Goal: Task Accomplishment & Management: Manage account settings

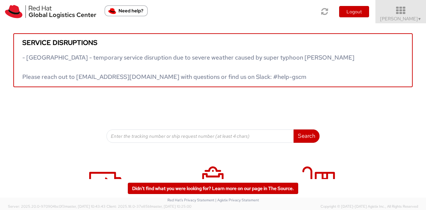
click at [403, 8] on icon at bounding box center [400, 10] width 58 height 9
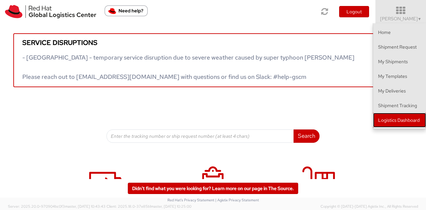
click at [393, 122] on link "Logistics Dashboard" at bounding box center [399, 120] width 53 height 15
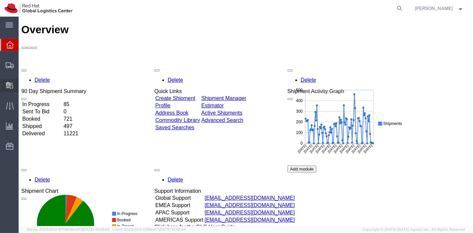
click at [0, 0] on span "Create Delivery" at bounding box center [0, 0] width 0 height 0
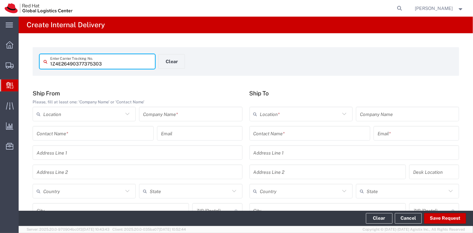
type input "1Z4E26490377375303"
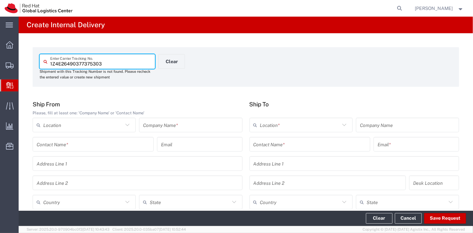
click at [165, 118] on div "Company Name *" at bounding box center [190, 125] width 103 height 15
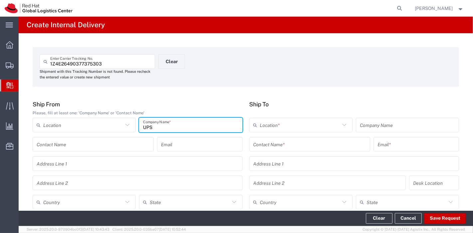
type input "UPS"
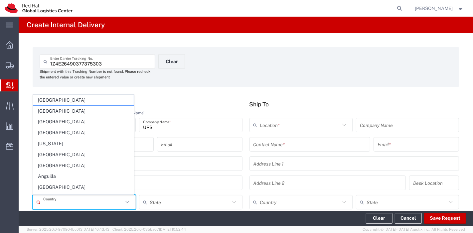
click at [91, 198] on input "text" at bounding box center [83, 203] width 80 height 12
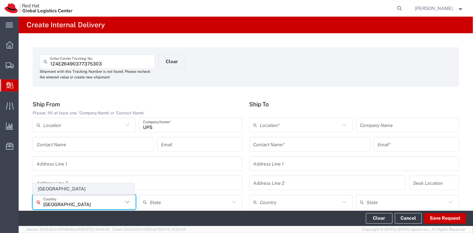
type input "[GEOGRAPHIC_DATA]"
click at [56, 189] on span "[GEOGRAPHIC_DATA]" at bounding box center [83, 189] width 100 height 10
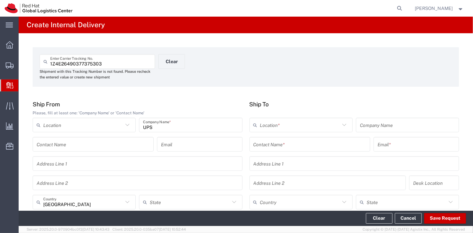
click at [272, 142] on input "text" at bounding box center [309, 145] width 113 height 12
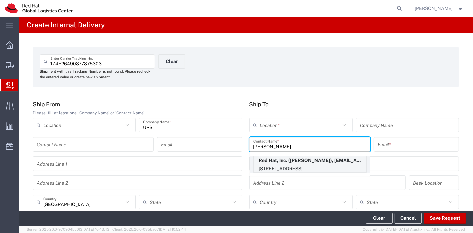
type input "[PERSON_NAME]"
click at [281, 166] on p "[STREET_ADDRESS]" at bounding box center [310, 169] width 112 height 8
type input "RH - [GEOGRAPHIC_DATA]"
type input "Red Hat, Inc."
type input "[PERSON_NAME]"
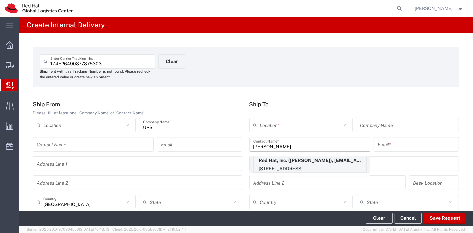
type input "[EMAIL_ADDRESS][DOMAIN_NAME]"
type input "[STREET_ADDRESS]"
type input "FLEX"
type input "[GEOGRAPHIC_DATA]"
type input "RALEIGH"
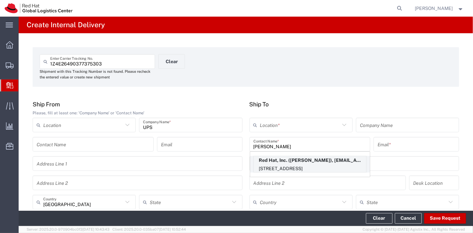
type input "27601"
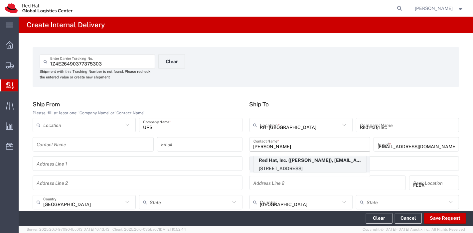
type input "[US_STATE]"
click at [281, 166] on input "[STREET_ADDRESS]" at bounding box center [354, 164] width 202 height 12
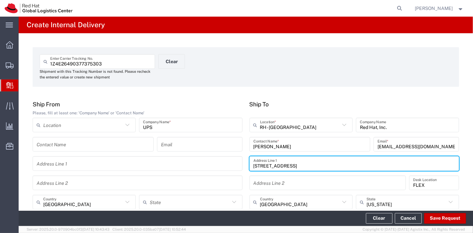
click at [313, 102] on h5 "Ship To" at bounding box center [354, 104] width 210 height 7
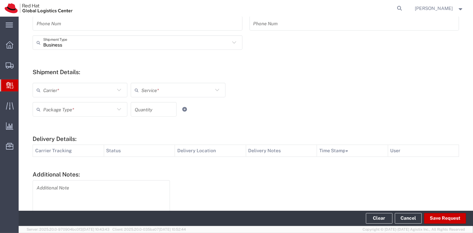
scroll to position [218, 0]
click at [109, 86] on input "text" at bounding box center [79, 90] width 72 height 12
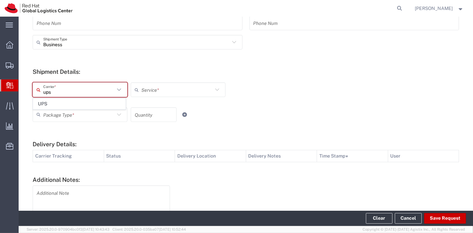
click at [97, 101] on span "UPS" at bounding box center [79, 104] width 92 height 10
type input "UPS"
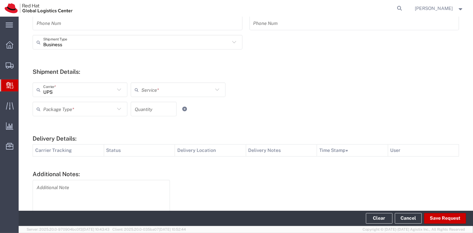
click at [146, 89] on input "text" at bounding box center [177, 90] width 72 height 12
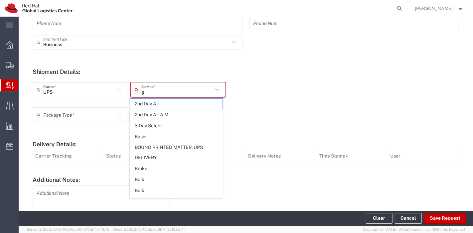
type input "gr"
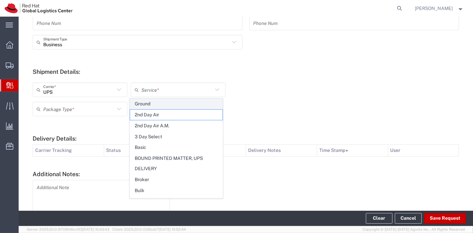
click at [146, 105] on span "Ground" at bounding box center [176, 104] width 92 height 10
type input "Ground"
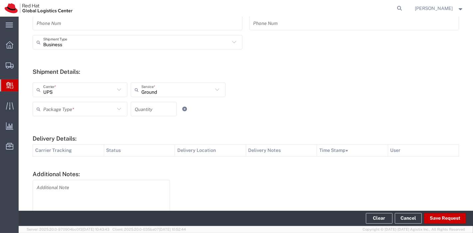
click at [121, 109] on icon at bounding box center [119, 109] width 9 height 9
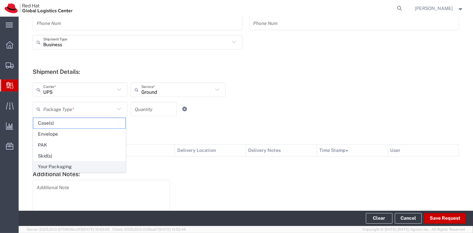
click at [93, 165] on span "Your Packaging" at bounding box center [79, 167] width 92 height 10
type input "Your Packaging"
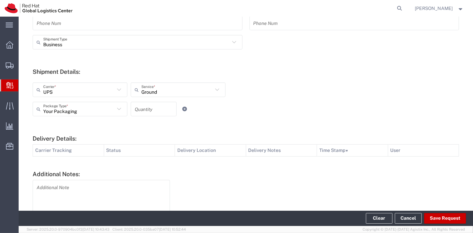
click at [151, 107] on input "number" at bounding box center [154, 109] width 38 height 12
type input "1"
click at [438, 216] on button "Save Request" at bounding box center [445, 218] width 42 height 11
type input "[GEOGRAPHIC_DATA]"
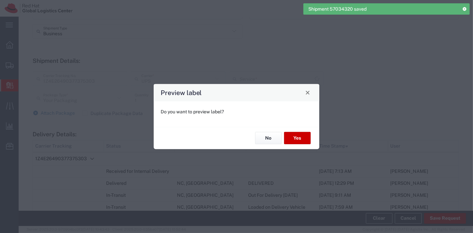
type input "Ground"
click at [264, 133] on button "No" at bounding box center [268, 138] width 27 height 12
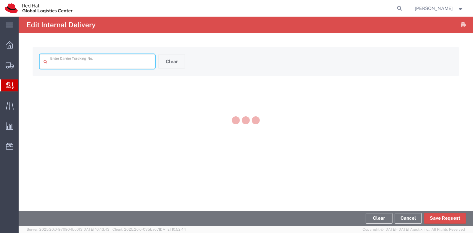
type input "1Z4E26490377375303"
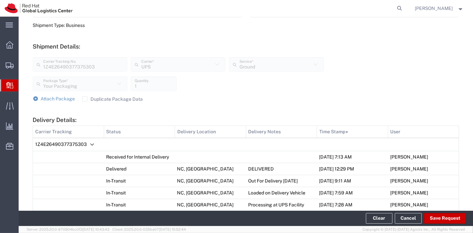
scroll to position [221, 0]
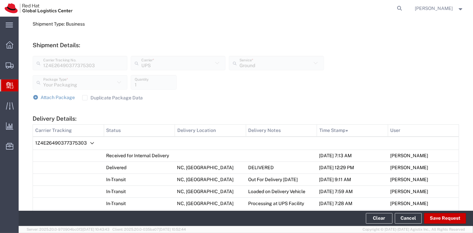
click at [82, 96] on label "Duplicate Package Data" at bounding box center [112, 97] width 61 height 5
click at [85, 98] on input "Duplicate Package Data" at bounding box center [85, 98] width 0 height 0
click at [59, 97] on span "Attach Package" at bounding box center [58, 97] width 34 height 5
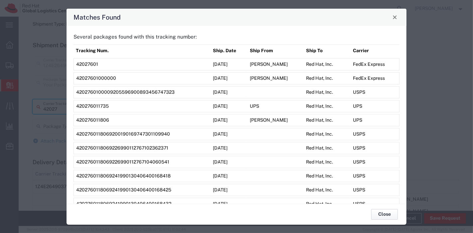
type input "42027"
click at [379, 211] on button "Close" at bounding box center [384, 214] width 27 height 11
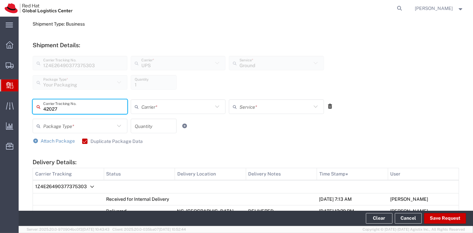
drag, startPoint x: 99, startPoint y: 107, endPoint x: 0, endPoint y: 130, distance: 101.6
click at [0, 130] on div "main_menu Created with Sketch. Collapse Menu Overview Shipments Shipment Manage…" at bounding box center [236, 125] width 473 height 216
type input "1z4e26490377374457"
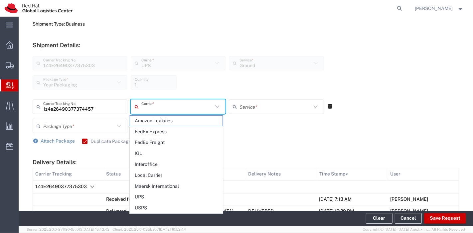
click at [156, 103] on input "text" at bounding box center [177, 107] width 72 height 12
click at [158, 197] on span "UPS" at bounding box center [176, 197] width 92 height 10
type input "UPS"
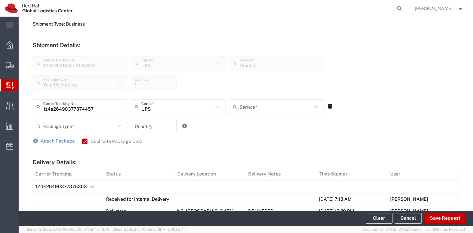
click at [260, 110] on input "text" at bounding box center [275, 107] width 72 height 12
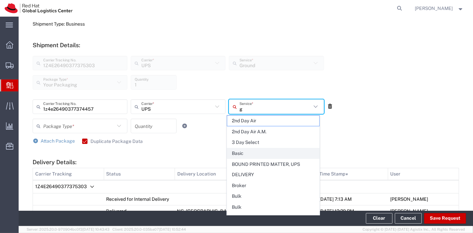
type input "gr"
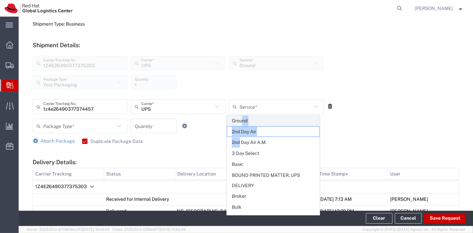
drag, startPoint x: 239, startPoint y: 146, endPoint x: 241, endPoint y: 120, distance: 26.0
click at [241, 120] on span "Ground" at bounding box center [273, 121] width 92 height 10
type input "Ground"
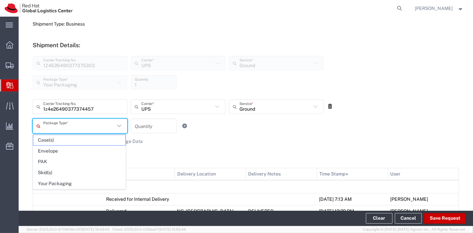
click at [65, 122] on input "text" at bounding box center [79, 126] width 72 height 12
click at [56, 179] on span "Your Packaging" at bounding box center [79, 184] width 92 height 10
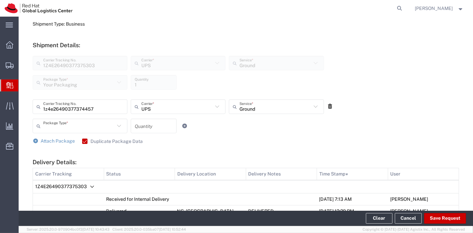
type input "Your Packaging"
click at [151, 128] on input "number" at bounding box center [154, 126] width 38 height 12
type input "1"
click at [45, 143] on span "Attach Package" at bounding box center [58, 140] width 34 height 5
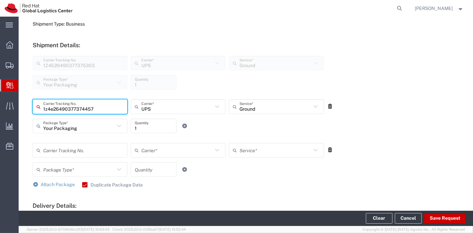
drag, startPoint x: 94, startPoint y: 111, endPoint x: 42, endPoint y: 110, distance: 51.6
click at [42, 110] on div "1z4e26490377374457 Carrier Tracking No." at bounding box center [80, 106] width 95 height 15
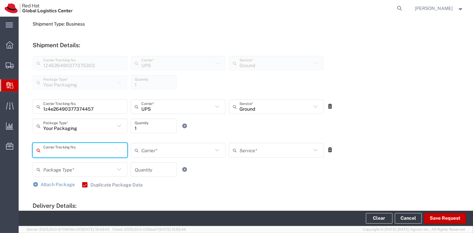
click at [62, 153] on input "text" at bounding box center [83, 151] width 80 height 12
paste input "1z4e26490377374457"
type input "1z4e26490377374448"
click at [160, 147] on input "text" at bounding box center [177, 151] width 72 height 12
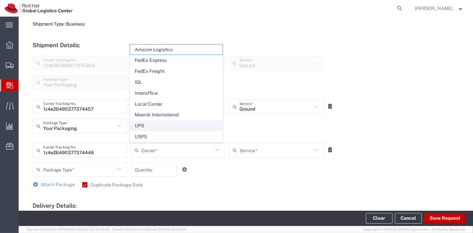
click at [153, 128] on span "UPS" at bounding box center [176, 126] width 92 height 10
type input "UPS"
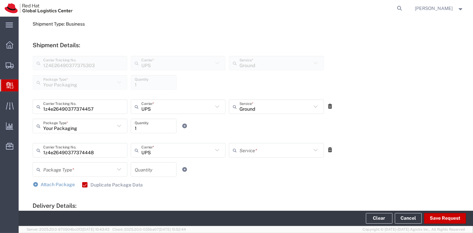
click at [245, 153] on input "text" at bounding box center [275, 151] width 72 height 12
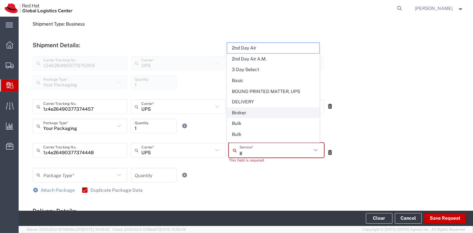
type input "gr"
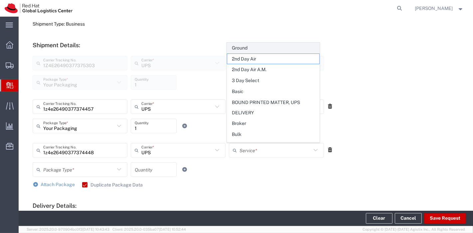
click at [242, 46] on span "Ground" at bounding box center [273, 48] width 92 height 10
type input "Ground"
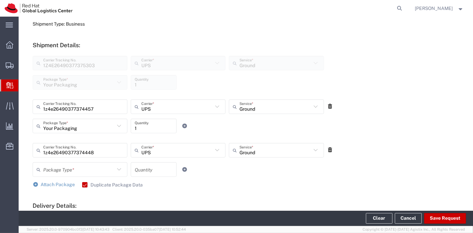
click at [117, 170] on icon at bounding box center [119, 169] width 9 height 9
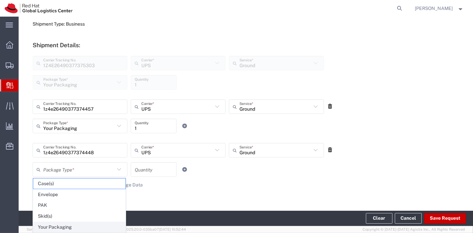
click at [61, 224] on span "Your Packaging" at bounding box center [79, 227] width 92 height 10
type input "Your Packaging"
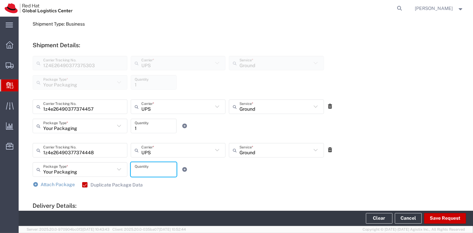
click at [145, 169] on input "number" at bounding box center [154, 170] width 38 height 12
type input "1"
click at [60, 182] on span "Attach Package" at bounding box center [58, 184] width 34 height 5
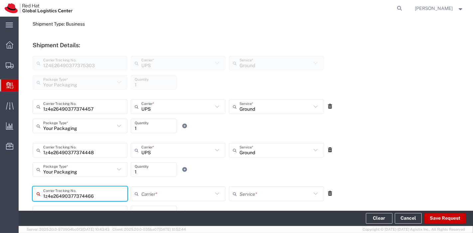
type input "1z4e26490377374466"
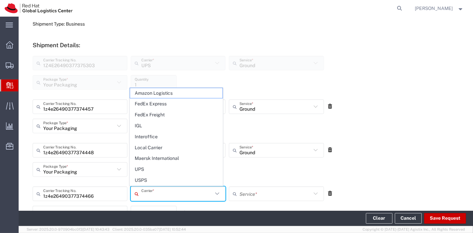
click at [174, 191] on input "text" at bounding box center [177, 194] width 72 height 12
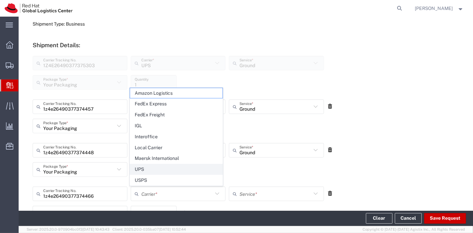
click at [155, 170] on span "UPS" at bounding box center [176, 169] width 92 height 10
type input "UPS"
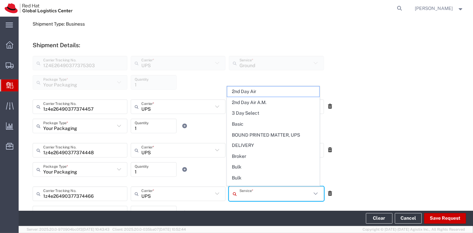
click at [257, 197] on input "text" at bounding box center [275, 194] width 72 height 12
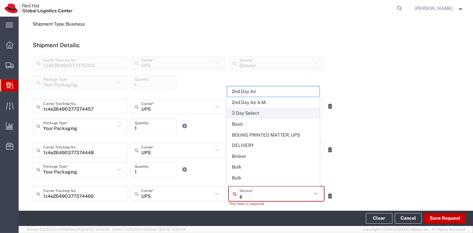
type input "gr"
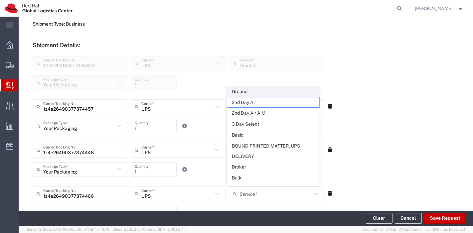
click at [247, 91] on span "Ground" at bounding box center [273, 91] width 92 height 10
type input "Ground"
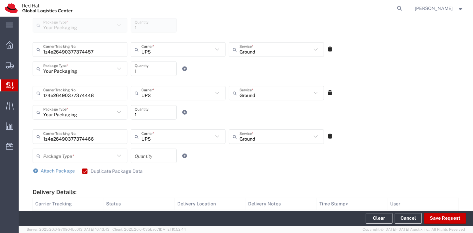
scroll to position [280, 0]
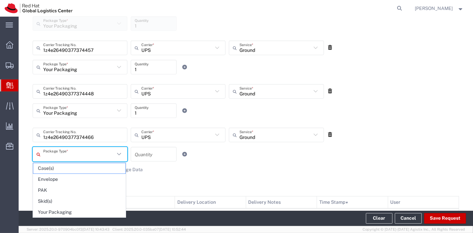
click at [77, 149] on input "text" at bounding box center [79, 155] width 72 height 12
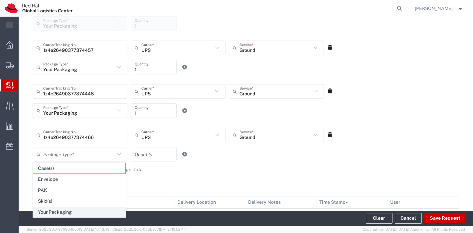
click at [60, 212] on span "Your Packaging" at bounding box center [79, 212] width 92 height 10
type input "Your Packaging"
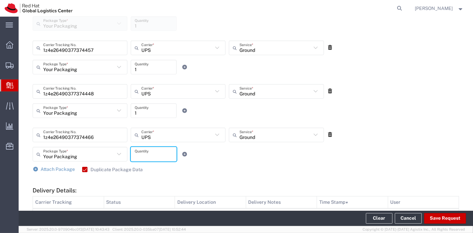
click at [142, 159] on input "number" at bounding box center [154, 155] width 38 height 12
type input "1"
click at [182, 172] on div "Attach Package Duplicate Package Data" at bounding box center [246, 169] width 426 height 7
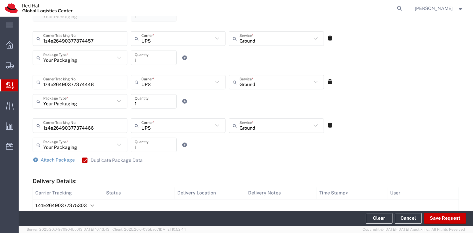
scroll to position [290, 0]
click at [56, 157] on span "Attach Package" at bounding box center [58, 159] width 34 height 5
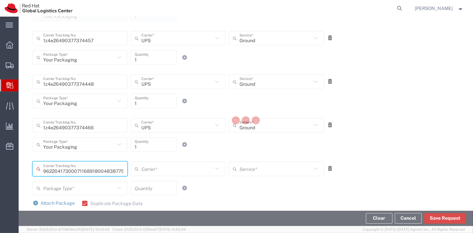
type input "483877553166"
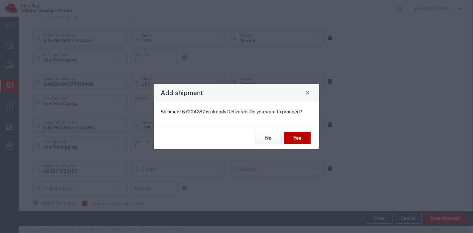
click at [301, 134] on button "Yes" at bounding box center [297, 138] width 27 height 12
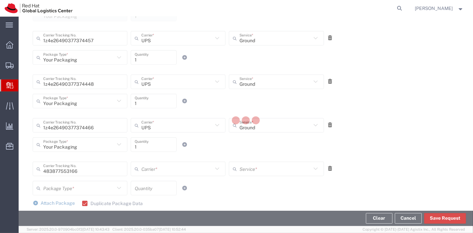
scroll to position [296, 0]
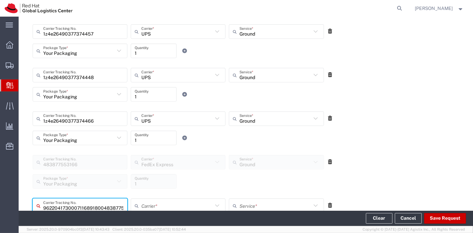
type input "483877553203"
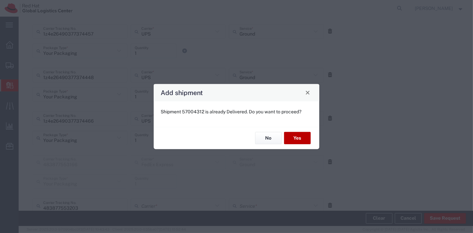
click at [304, 141] on button "Yes" at bounding box center [297, 138] width 27 height 12
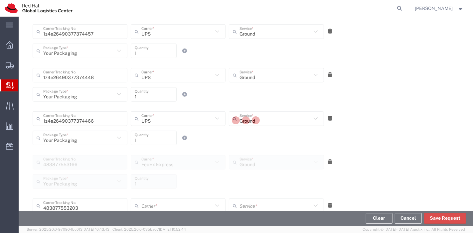
scroll to position [431, 0]
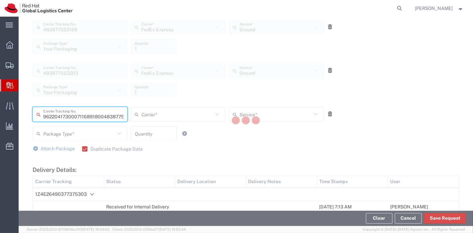
type input "483877553199"
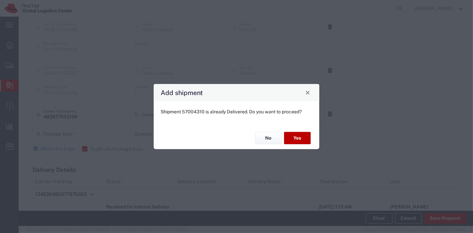
click at [304, 141] on button "Yes" at bounding box center [297, 138] width 27 height 12
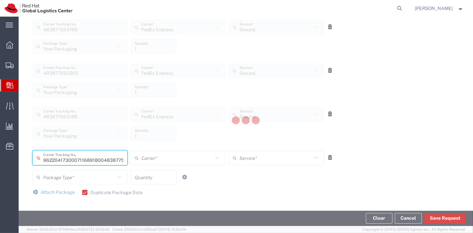
type input "483877553155"
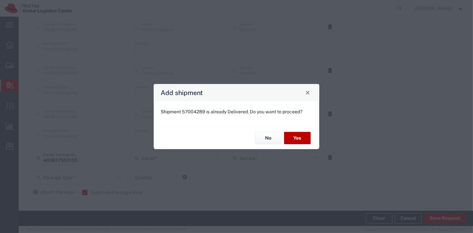
click at [304, 141] on button "Yes" at bounding box center [297, 138] width 27 height 12
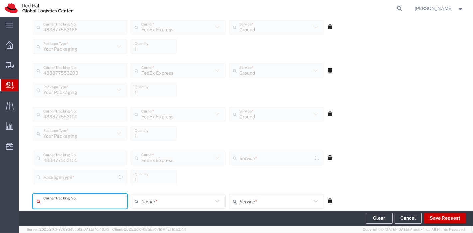
type input "Your Packaging"
type input "Ground"
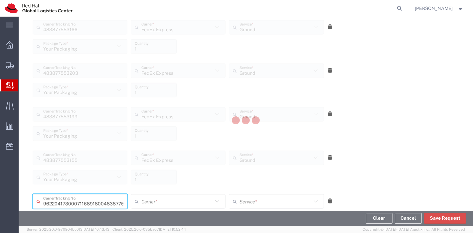
type input "483877553133"
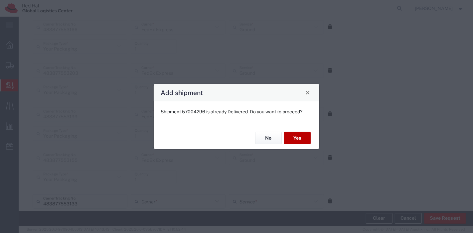
click at [304, 141] on button "Yes" at bounding box center [297, 138] width 27 height 12
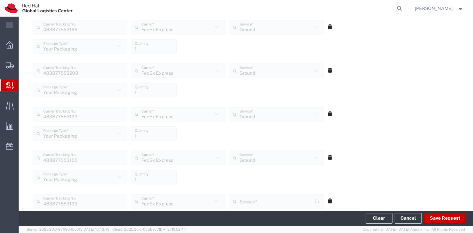
type input "Ground"
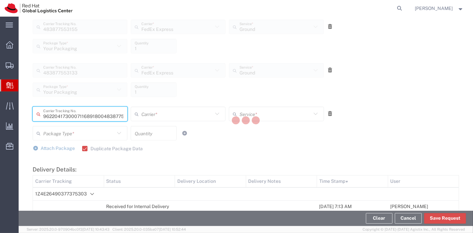
type input "483877553214"
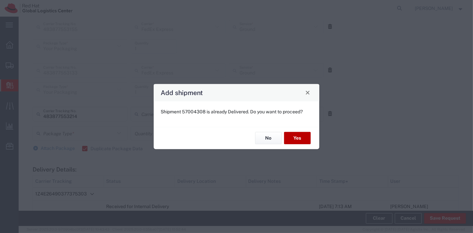
click at [304, 141] on button "Yes" at bounding box center [297, 138] width 27 height 12
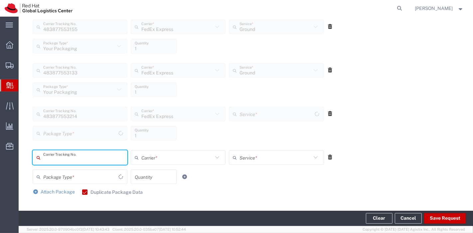
type input "Your Packaging"
type input "Ground"
type input "483877553177"
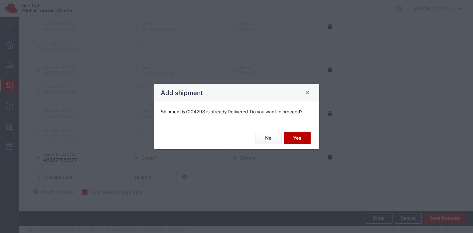
click at [304, 141] on button "Yes" at bounding box center [297, 138] width 27 height 12
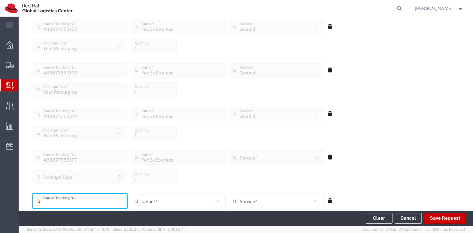
type input "Your Packaging"
type input "Ground"
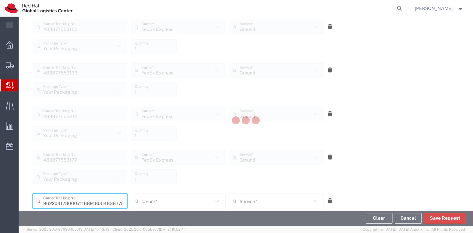
type input "483877553144"
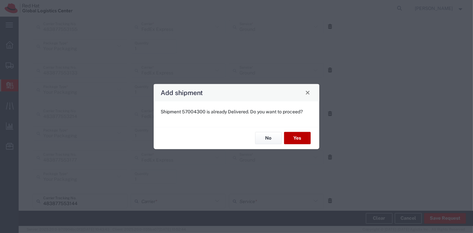
click at [304, 141] on button "Yes" at bounding box center [297, 138] width 27 height 12
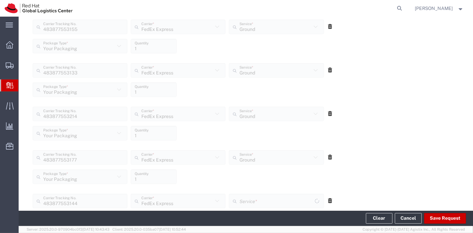
type input "Your Packaging"
type input "Ground"
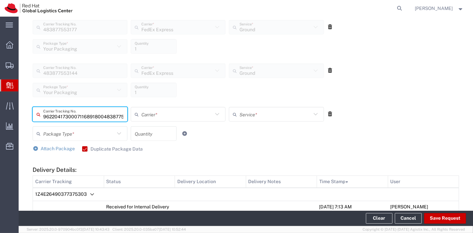
type input "483877553188"
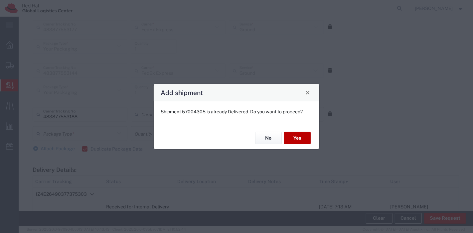
click at [304, 141] on button "Yes" at bounding box center [297, 138] width 27 height 12
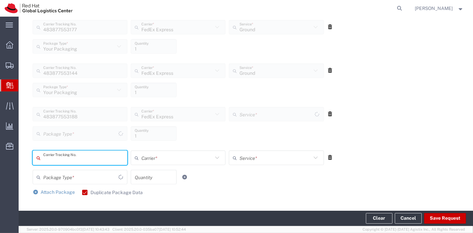
type input "Your Packaging"
type input "Ground"
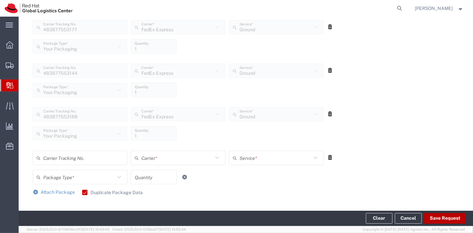
click at [440, 216] on button "Save Request" at bounding box center [445, 218] width 42 height 11
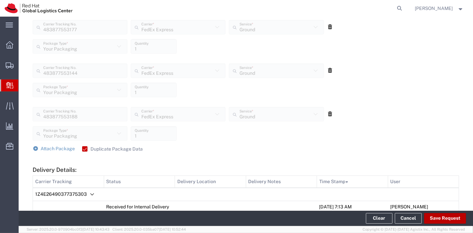
click at [441, 216] on button "Save Request" at bounding box center [445, 218] width 42 height 11
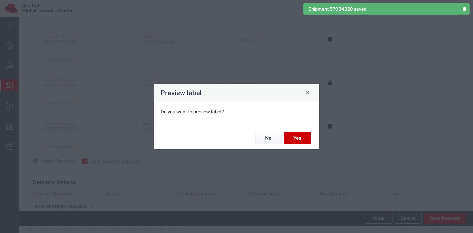
scroll to position [604, 0]
type input "Ground"
type input "Your Packaging"
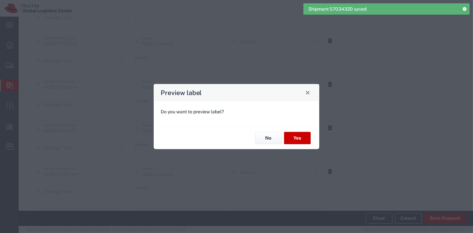
type input "Your Packaging"
type input "Ground"
type input "Your Packaging"
type input "Ground"
type input "Your Packaging"
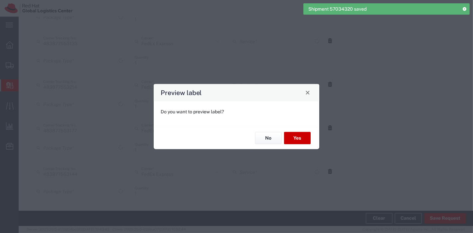
type input "Ground"
type input "Your Packaging"
type input "Ground"
type input "Your Packaging"
type input "Ground"
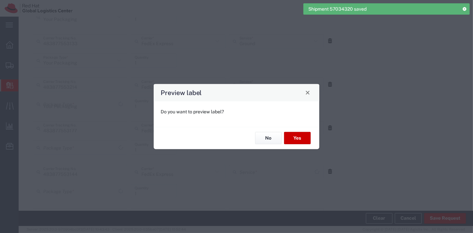
type input "Your Packaging"
type input "Ground"
type input "Your Packaging"
type input "Ground"
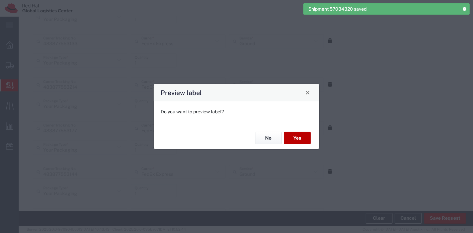
click at [299, 135] on button "Yes" at bounding box center [297, 138] width 27 height 12
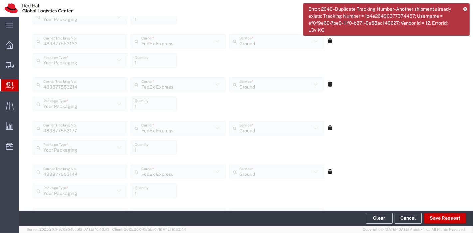
click at [398, 61] on div "483877553133 Carrier Tracking No. FedEx Express Carrier * FedEx Express Amazon …" at bounding box center [245, 51] width 433 height 44
click at [466, 7] on icon at bounding box center [465, 9] width 4 height 4
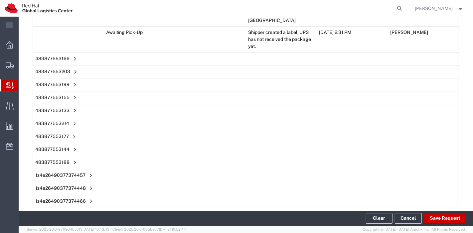
scroll to position [1069, 0]
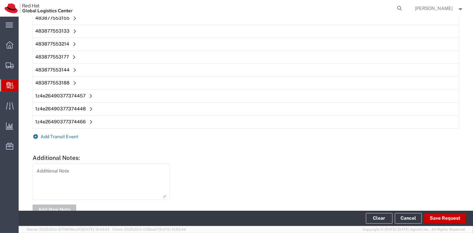
click at [51, 134] on span "Add Transit Event" at bounding box center [60, 136] width 38 height 5
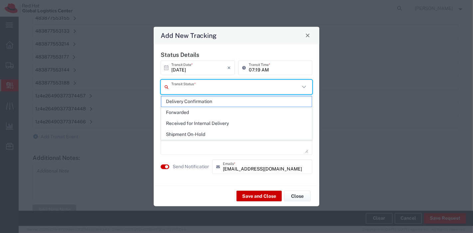
click at [195, 90] on input "text" at bounding box center [235, 87] width 128 height 12
click at [198, 102] on span "Delivery Confirmation" at bounding box center [236, 101] width 151 height 10
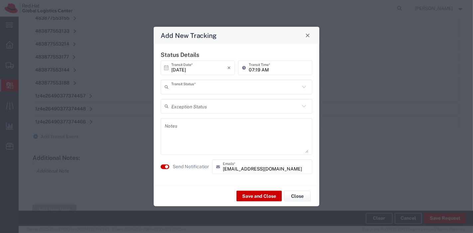
type input "Delivery Confirmation"
click at [166, 168] on small "button" at bounding box center [166, 166] width 3 height 3
click at [261, 195] on button "Save and Close" at bounding box center [258, 196] width 45 height 11
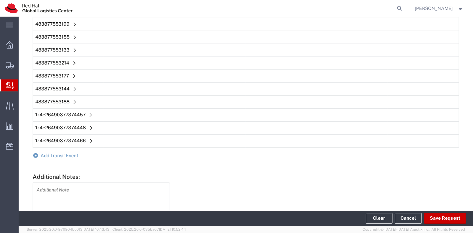
scroll to position [1064, 0]
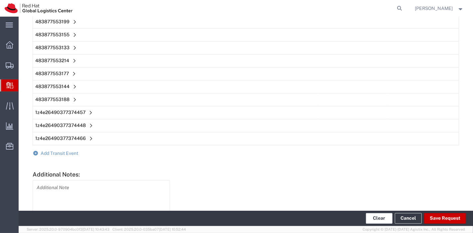
click at [382, 218] on button "Clear" at bounding box center [379, 218] width 27 height 11
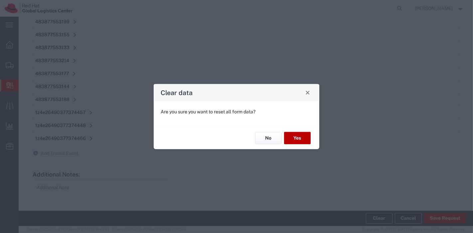
click at [295, 134] on button "Yes" at bounding box center [297, 138] width 27 height 12
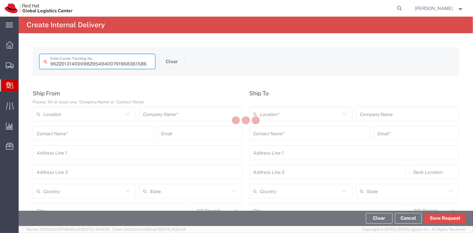
type input "791968361586"
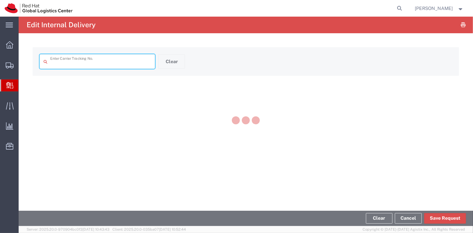
type input "791968361586"
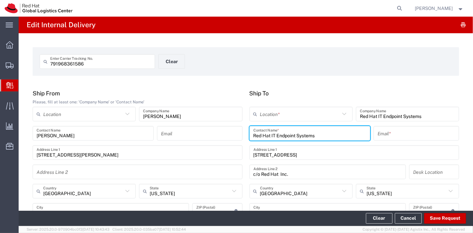
drag, startPoint x: 346, startPoint y: 131, endPoint x: 173, endPoint y: 129, distance: 173.6
click at [173, 129] on div "Ship From Please, fill at least one: 'Company Name' or 'Contact Name' Location …" at bounding box center [245, 166] width 433 height 152
type input "IT HD"
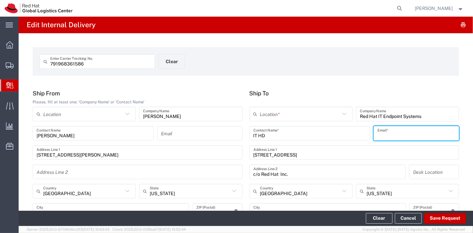
click at [394, 138] on input "text" at bounding box center [415, 134] width 77 height 12
type input "[EMAIL_ADDRESS][DOMAIN_NAME]"
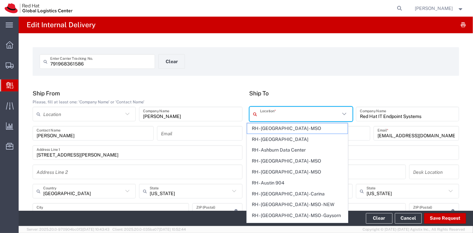
click at [328, 113] on input "text" at bounding box center [300, 114] width 80 height 12
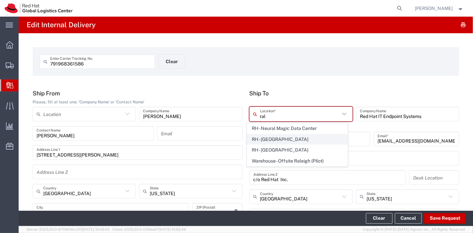
click at [290, 141] on span "RH - [GEOGRAPHIC_DATA]" at bounding box center [297, 139] width 100 height 10
type input "RH - [GEOGRAPHIC_DATA]"
type input "Red Hat, Inc."
type input "[STREET_ADDRESS]"
type input "[PHONE_NUMBER]"
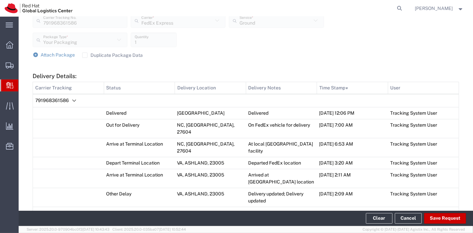
scroll to position [276, 0]
click at [85, 56] on label "Duplicate Package Data" at bounding box center [112, 54] width 61 height 5
click at [85, 55] on input "Duplicate Package Data" at bounding box center [85, 55] width 0 height 0
click at [61, 53] on span "Attach Package" at bounding box center [58, 54] width 34 height 5
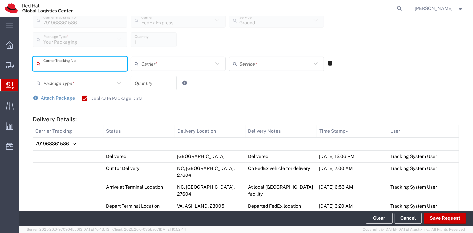
click at [62, 62] on input "text" at bounding box center [83, 64] width 80 height 12
type input "393211972127"
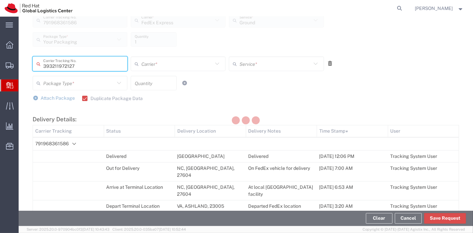
scroll to position [0, 0]
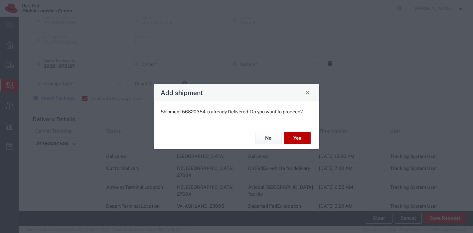
click at [285, 137] on button "Yes" at bounding box center [297, 138] width 27 height 12
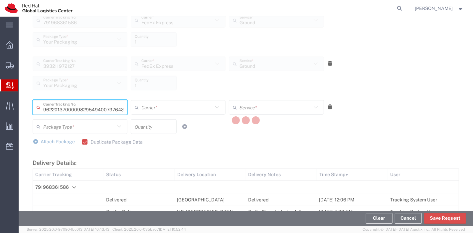
type input "797643241956"
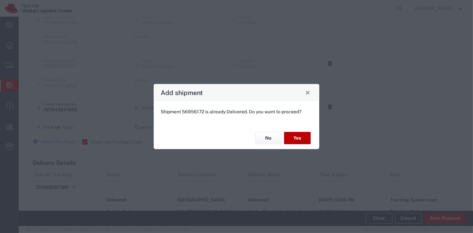
click at [285, 137] on button "Yes" at bounding box center [297, 138] width 27 height 12
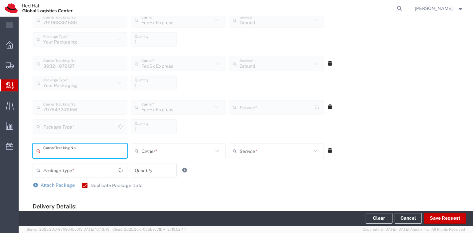
type input "Your Packaging"
type input "Ground"
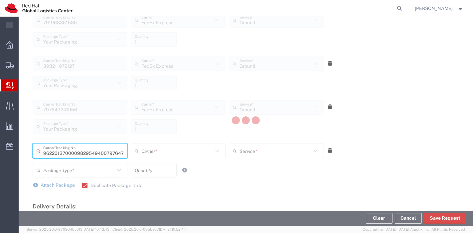
type input "797647876562"
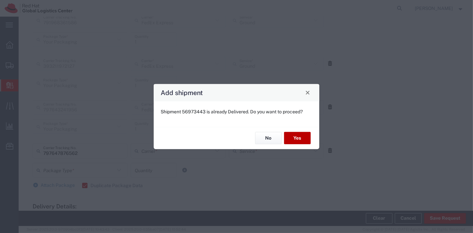
click at [285, 137] on button "Yes" at bounding box center [297, 138] width 27 height 12
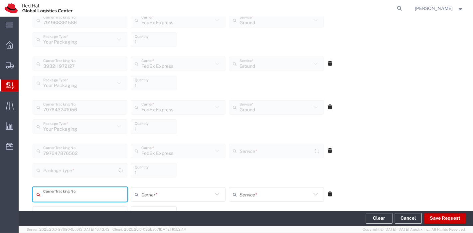
type input "Your Packaging"
type input "Ground"
type input "797609837325"
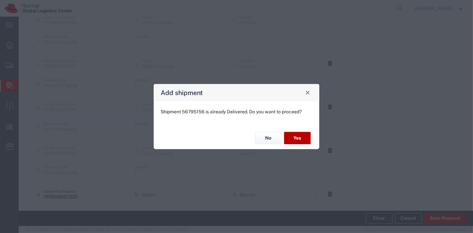
click at [285, 137] on button "Yes" at bounding box center [297, 138] width 27 height 12
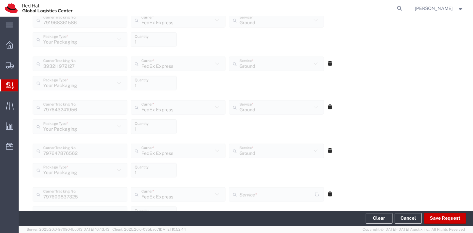
type input "Your Packaging"
type input "Ground"
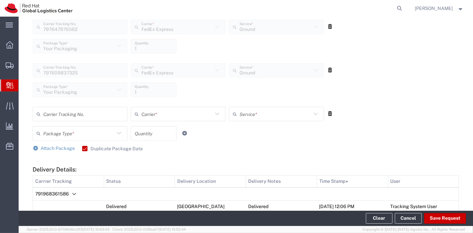
click at [438, 203] on td "Tracking System User" at bounding box center [423, 207] width 71 height 12
click at [439, 217] on button "Save Request" at bounding box center [445, 218] width 42 height 11
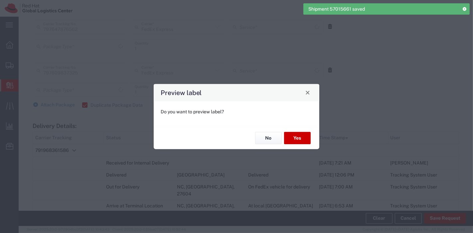
type input "Your Packaging"
type input "Ground"
type input "Your Packaging"
type input "Ground"
type input "Your Packaging"
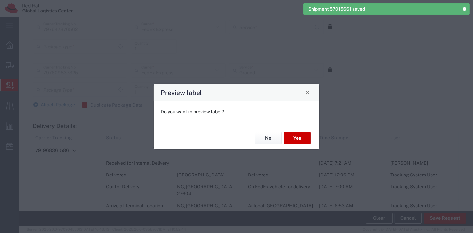
type input "Ground"
type input "Your Packaging"
type input "Ground"
type input "Your Packaging"
type input "Ground"
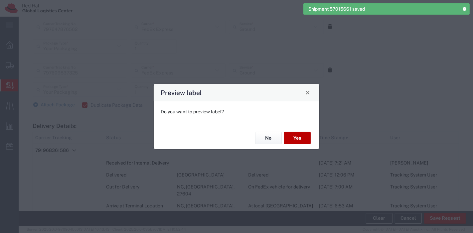
click at [300, 140] on button "Yes" at bounding box center [297, 138] width 27 height 12
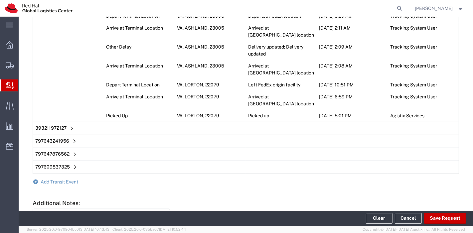
scroll to position [610, 0]
click at [67, 179] on span "Add Transit Event" at bounding box center [60, 181] width 38 height 5
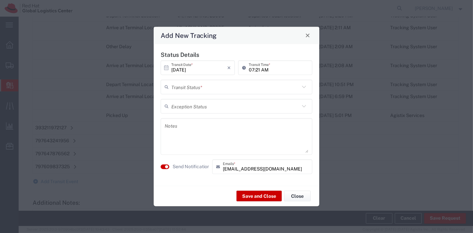
click at [220, 82] on input "text" at bounding box center [235, 87] width 128 height 12
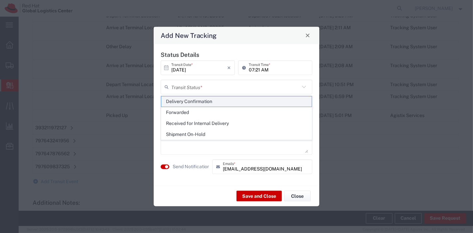
click at [220, 102] on span "Delivery Confirmation" at bounding box center [236, 101] width 151 height 10
type input "Delivery Confirmation"
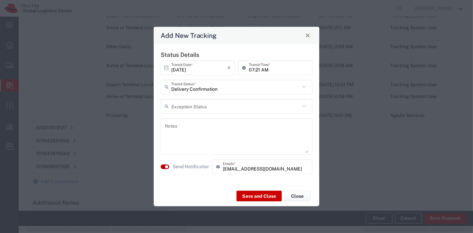
click at [167, 166] on small "button" at bounding box center [166, 166] width 3 height 3
click at [253, 190] on div "Save and Close Close" at bounding box center [237, 196] width 166 height 21
click at [255, 193] on button "Save and Close" at bounding box center [258, 196] width 45 height 11
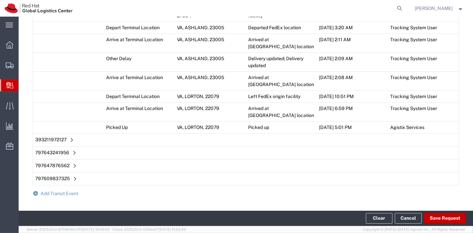
scroll to position [621, 0]
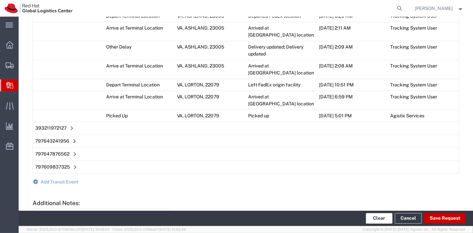
click at [371, 214] on button "Clear" at bounding box center [379, 218] width 27 height 11
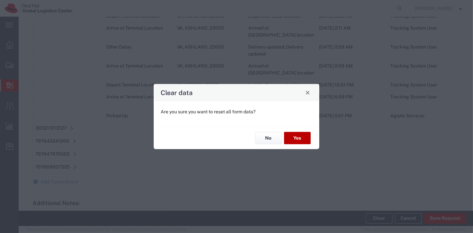
click at [293, 139] on button "Yes" at bounding box center [297, 138] width 27 height 12
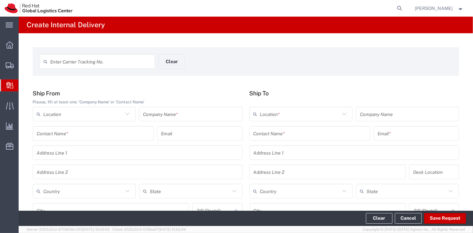
click at [97, 65] on input "text" at bounding box center [100, 62] width 101 height 12
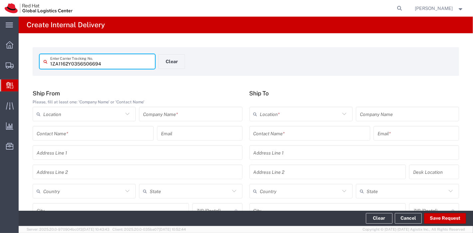
type input "1ZA1162Y0356506694"
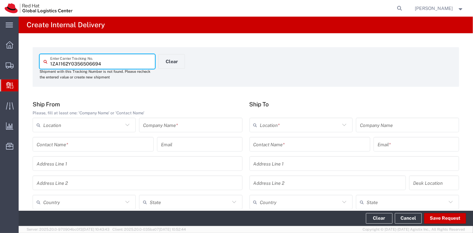
click at [174, 124] on input "text" at bounding box center [190, 125] width 95 height 12
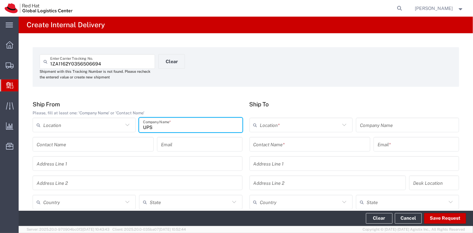
type input "UPS"
click at [97, 197] on input "text" at bounding box center [83, 203] width 80 height 12
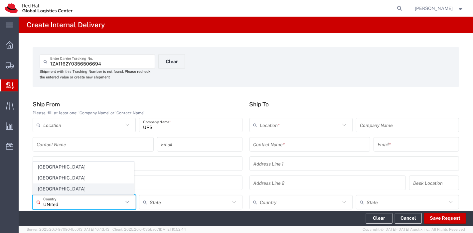
click at [51, 186] on span "[GEOGRAPHIC_DATA]" at bounding box center [83, 189] width 100 height 10
type input "[GEOGRAPHIC_DATA]"
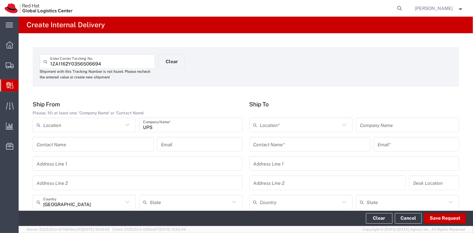
click at [306, 144] on input "text" at bounding box center [309, 145] width 113 height 12
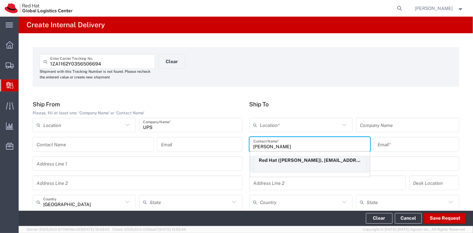
type input "[PERSON_NAME]"
click at [298, 166] on div "Red Hat ([PERSON_NAME]), [EMAIL_ADDRESS][DOMAIN_NAME]" at bounding box center [309, 164] width 113 height 17
type input "Red Hat"
type input "[PERSON_NAME]"
type input "[EMAIL_ADDRESS][DOMAIN_NAME]"
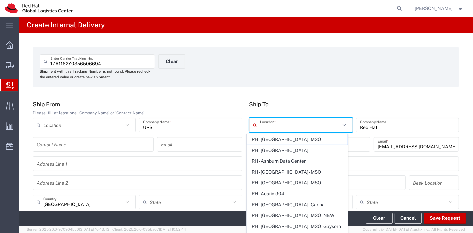
click at [275, 127] on input "text" at bounding box center [300, 125] width 80 height 12
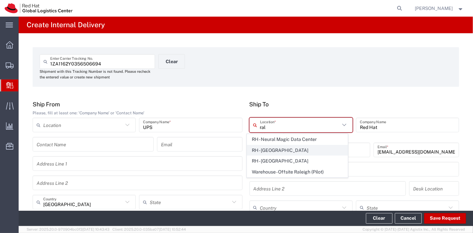
click at [273, 148] on span "RH - [GEOGRAPHIC_DATA]" at bounding box center [297, 150] width 100 height 10
type input "RH - [GEOGRAPHIC_DATA]"
type input "Red Hat, Inc."
type input "[STREET_ADDRESS]"
type input "[GEOGRAPHIC_DATA]"
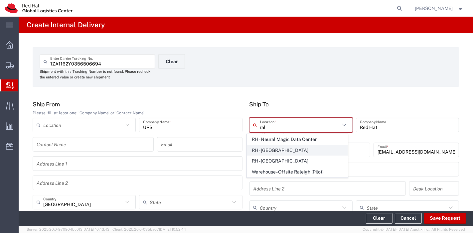
type input "RALEIGH"
type input "27601"
type input "[PHONE_NUMBER]"
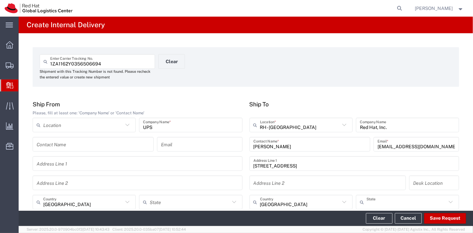
type input "[US_STATE]"
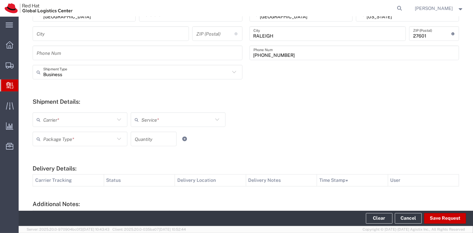
scroll to position [188, 0]
click at [78, 117] on input "text" at bounding box center [79, 120] width 72 height 12
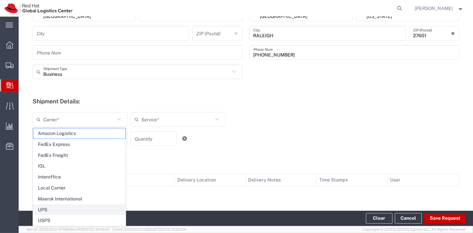
click at [52, 209] on span "UPS" at bounding box center [79, 210] width 92 height 10
type input "UPS"
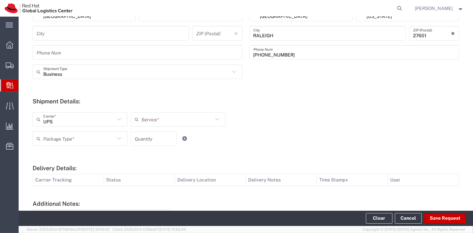
click at [170, 123] on input "text" at bounding box center [177, 120] width 72 height 12
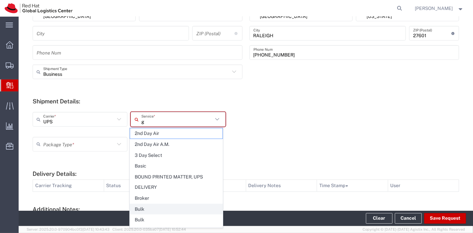
type input "gr"
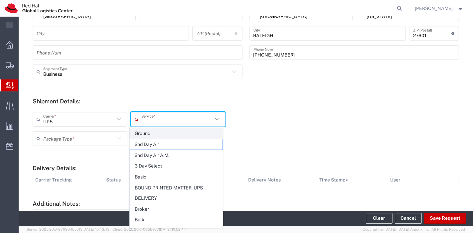
click at [150, 136] on span "Ground" at bounding box center [176, 133] width 92 height 10
type input "Ground"
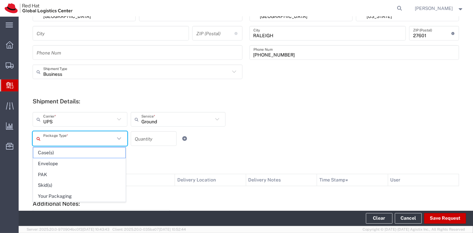
click at [101, 137] on input "text" at bounding box center [79, 139] width 72 height 12
click at [71, 191] on span "Your Packaging" at bounding box center [79, 196] width 92 height 10
type input "Your Packaging"
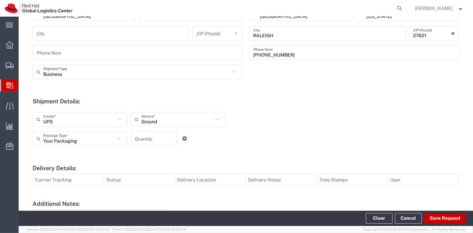
click at [149, 137] on input "number" at bounding box center [154, 139] width 38 height 12
type input "1"
click at [456, 221] on button "Save Request" at bounding box center [445, 218] width 42 height 11
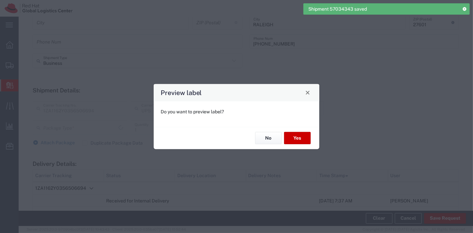
type input "[GEOGRAPHIC_DATA]"
type input "Your Packaging"
type input "Ground"
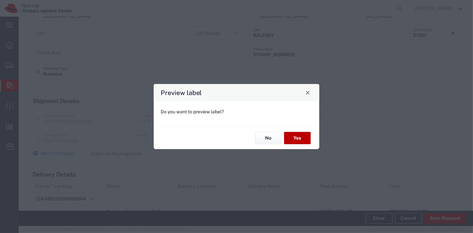
click at [301, 140] on button "Yes" at bounding box center [297, 138] width 27 height 12
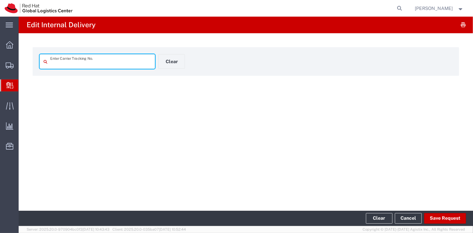
type input "1ZA1162Y0356506694"
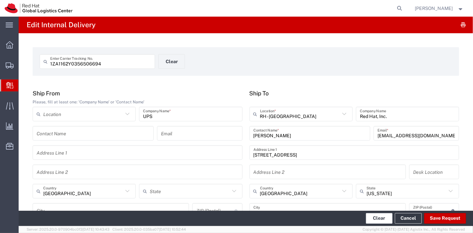
click at [374, 219] on button "Clear" at bounding box center [379, 218] width 27 height 11
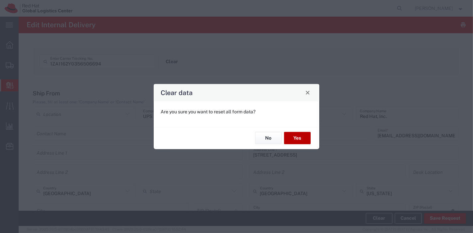
click at [310, 137] on button "Yes" at bounding box center [297, 138] width 27 height 12
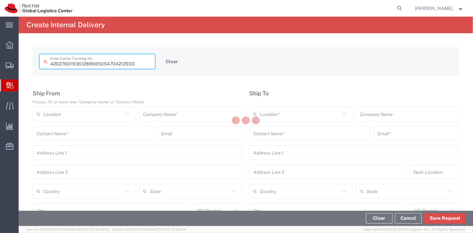
type input "9361289695054704212933"
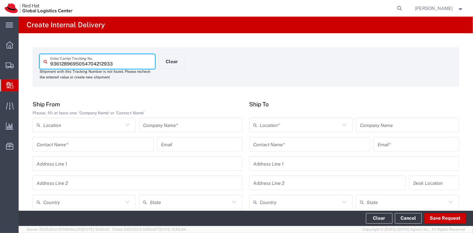
click at [187, 122] on input "text" at bounding box center [190, 125] width 95 height 12
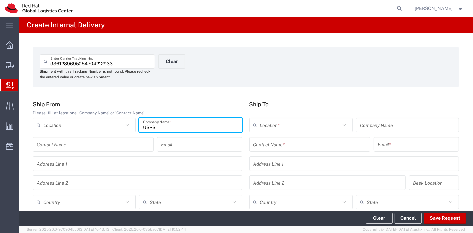
type input "USPS"
click at [79, 197] on input "text" at bounding box center [83, 203] width 80 height 12
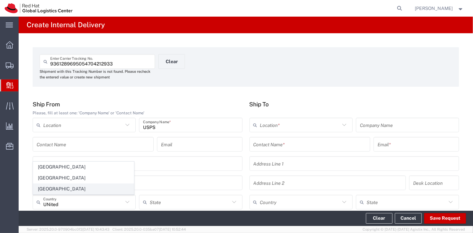
click at [62, 186] on span "[GEOGRAPHIC_DATA]" at bounding box center [83, 189] width 100 height 10
type input "[GEOGRAPHIC_DATA]"
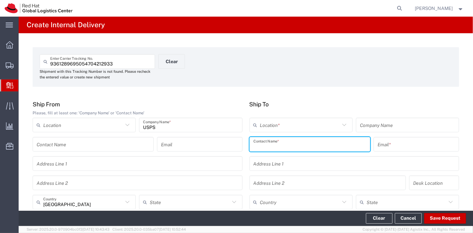
click at [272, 145] on input "text" at bounding box center [309, 145] width 113 height 12
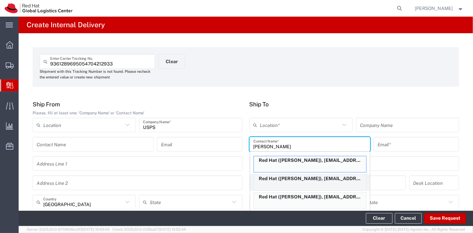
type input "[PERSON_NAME]"
click at [277, 183] on div "Red Hat ([PERSON_NAME]), [EMAIL_ADDRESS][DOMAIN_NAME]" at bounding box center [309, 182] width 113 height 17
type input "Red Hat"
type input "[PERSON_NAME]"
type input "[EMAIL_ADDRESS][DOMAIN_NAME]"
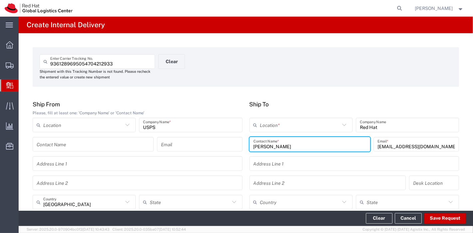
click at [288, 128] on input "text" at bounding box center [300, 125] width 80 height 12
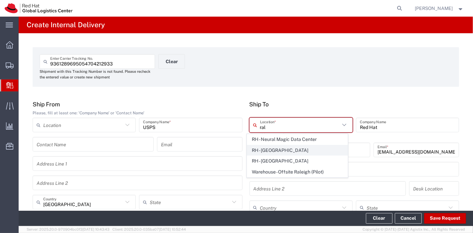
click at [277, 151] on span "RH - [GEOGRAPHIC_DATA]" at bounding box center [297, 150] width 100 height 10
type input "RH - [GEOGRAPHIC_DATA]"
type input "Red Hat, Inc."
type input "[STREET_ADDRESS]"
type input "[GEOGRAPHIC_DATA]"
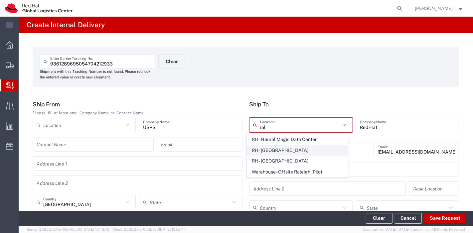
type input "RALEIGH"
type input "27601"
type input "[PHONE_NUMBER]"
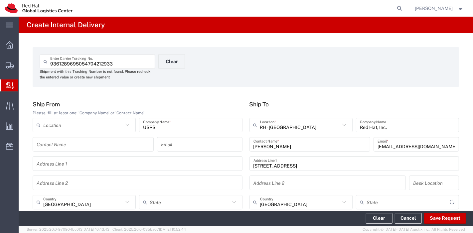
type input "[US_STATE]"
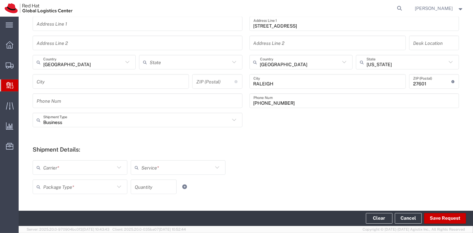
scroll to position [142, 0]
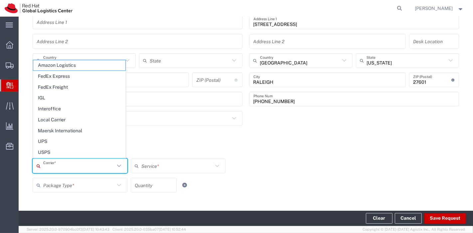
click at [99, 168] on input "text" at bounding box center [79, 166] width 72 height 12
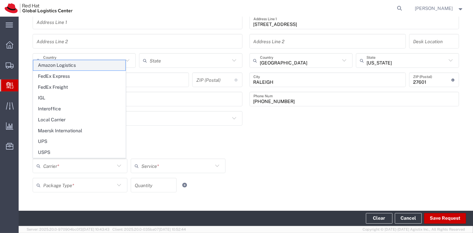
click at [58, 67] on span "Amazon Logistics" at bounding box center [79, 65] width 92 height 10
type input "Amazon Logistics"
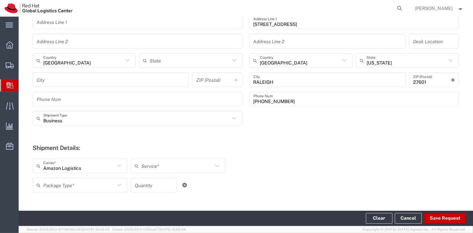
click at [189, 167] on input "text" at bounding box center [177, 166] width 72 height 12
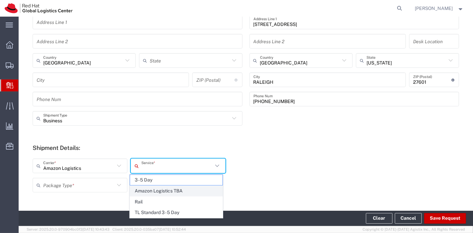
click at [174, 187] on span "Amazon Logistics TBA" at bounding box center [176, 191] width 92 height 10
type input "Amazon Logistics TBA"
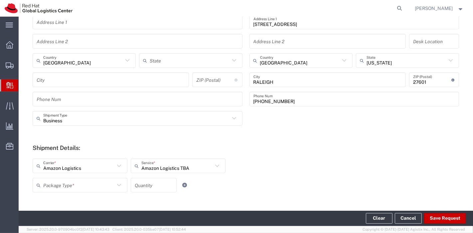
click at [83, 182] on input "text" at bounding box center [79, 186] width 72 height 12
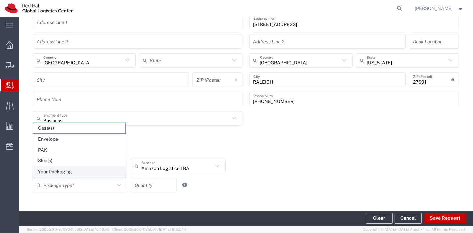
click at [64, 168] on span "Your Packaging" at bounding box center [79, 172] width 92 height 10
type input "Your Packaging"
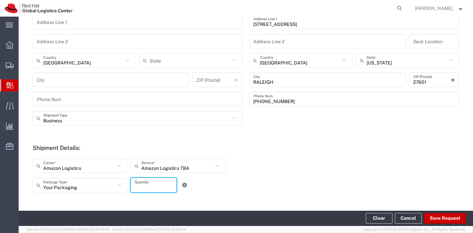
click at [163, 185] on input "number" at bounding box center [154, 186] width 38 height 12
type input "1"
click at [440, 217] on button "Save Request" at bounding box center [445, 218] width 42 height 11
type input "[GEOGRAPHIC_DATA]"
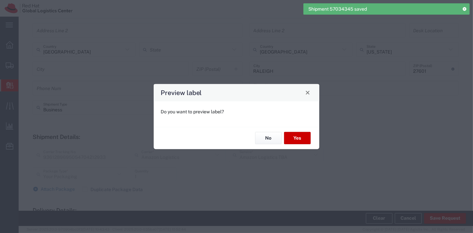
scroll to position [131, 0]
click at [299, 136] on button "Yes" at bounding box center [297, 138] width 27 height 12
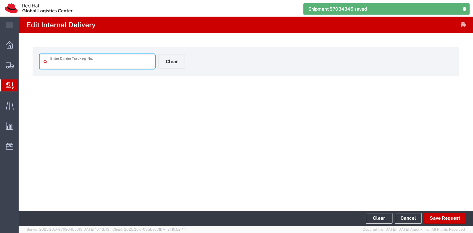
type input "9361289695054704212933"
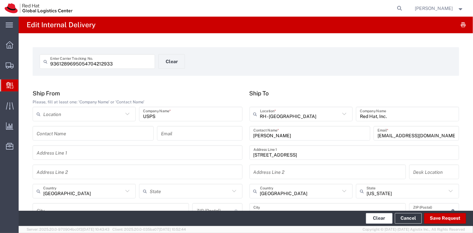
click at [383, 220] on button "Clear" at bounding box center [379, 218] width 27 height 11
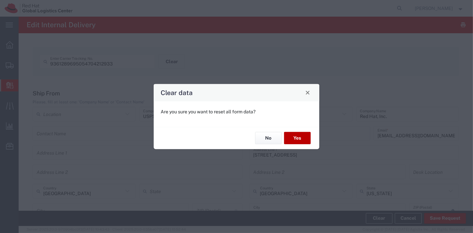
click at [296, 134] on button "Yes" at bounding box center [297, 138] width 27 height 12
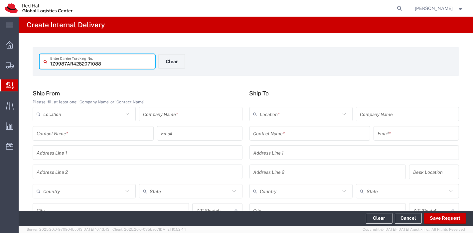
type input "1Z9987AR4282071088"
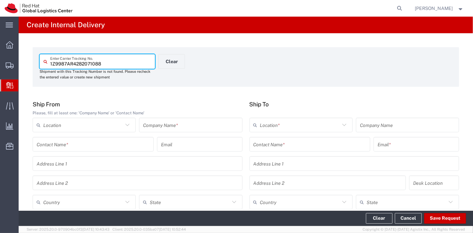
click at [219, 123] on input "text" at bounding box center [190, 125] width 95 height 12
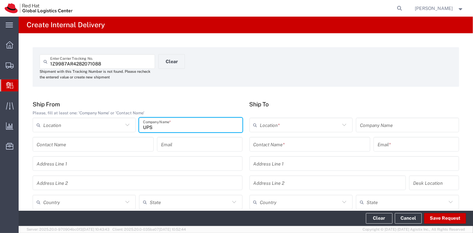
type input "UPS"
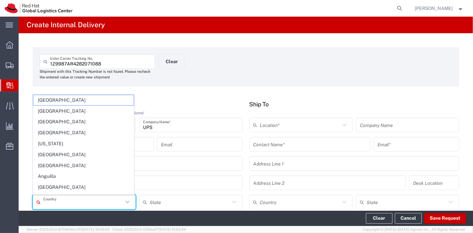
click at [93, 198] on input "text" at bounding box center [83, 203] width 80 height 12
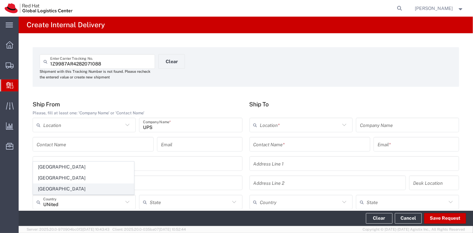
click at [70, 187] on span "[GEOGRAPHIC_DATA]" at bounding box center [83, 189] width 100 height 10
type input "[GEOGRAPHIC_DATA]"
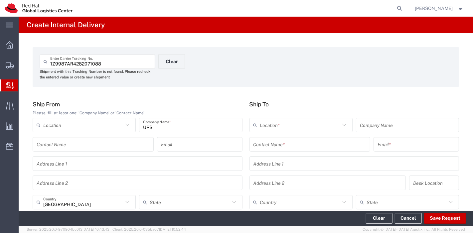
click at [292, 146] on input "text" at bounding box center [309, 145] width 113 height 12
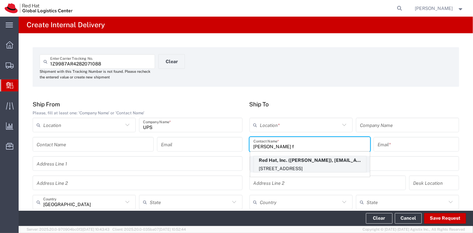
type input "[PERSON_NAME] f"
click at [286, 159] on p "Red Hat, Inc. ([PERSON_NAME]), [EMAIL_ADDRESS][DOMAIN_NAME]" at bounding box center [310, 160] width 112 height 8
type input "RH - [GEOGRAPHIC_DATA]"
type input "Red Hat, Inc."
type input "[PERSON_NAME]"
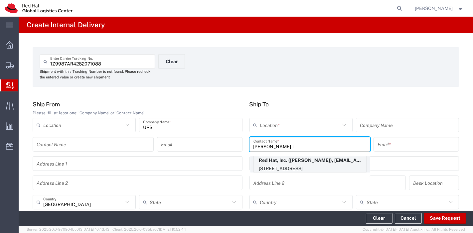
type input "[EMAIL_ADDRESS][DOMAIN_NAME]"
type input "[STREET_ADDRESS]"
type input "FLEX"
type input "[GEOGRAPHIC_DATA]"
type input "RALEIGH"
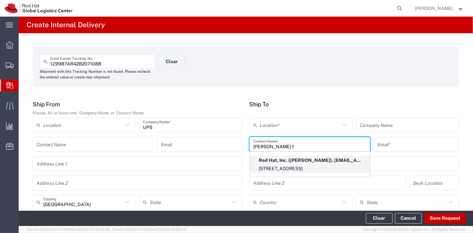
type input "27601"
type input "19842088366"
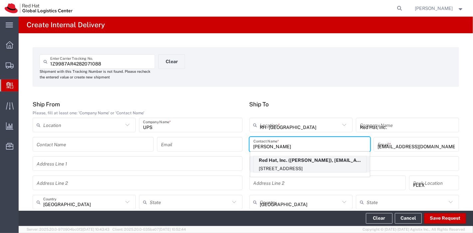
type input "[US_STATE]"
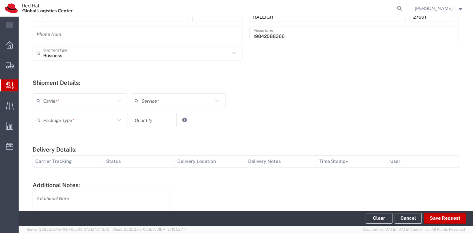
scroll to position [209, 0]
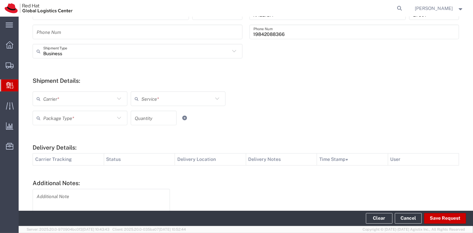
click at [116, 100] on icon at bounding box center [119, 98] width 9 height 9
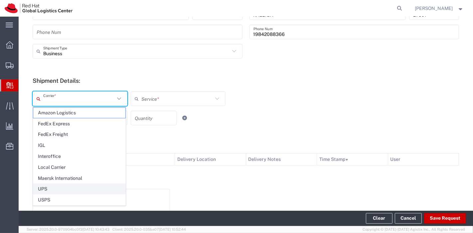
click at [56, 191] on span "UPS" at bounding box center [79, 189] width 92 height 10
type input "UPS"
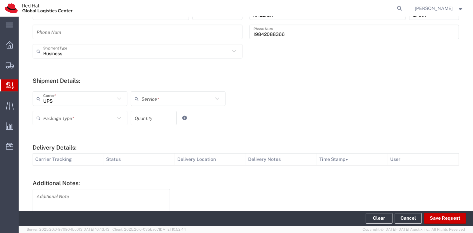
click at [160, 99] on input "text" at bounding box center [177, 99] width 72 height 12
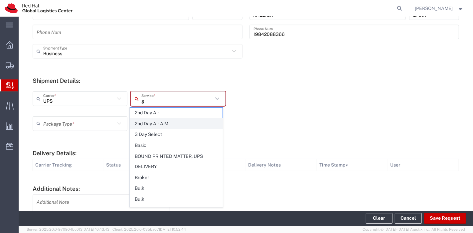
type input "gr"
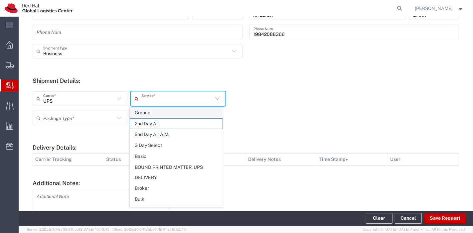
click at [155, 115] on span "Ground" at bounding box center [176, 113] width 92 height 10
type input "Ground"
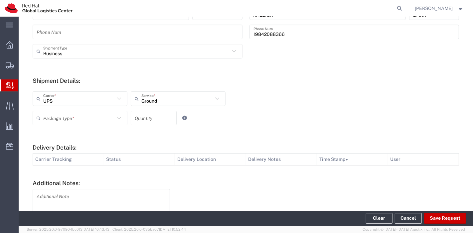
click at [115, 115] on icon at bounding box center [119, 118] width 9 height 9
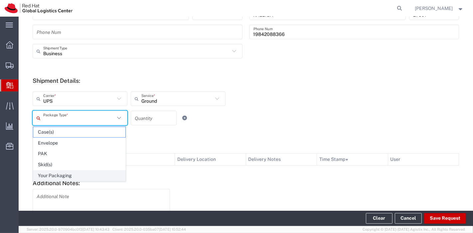
click at [61, 173] on span "Your Packaging" at bounding box center [79, 176] width 92 height 10
type input "Your Packaging"
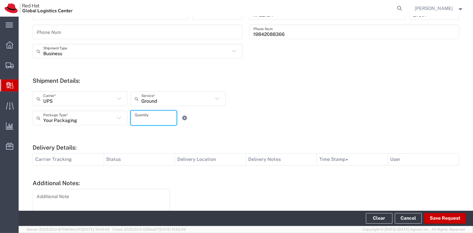
click at [144, 119] on input "number" at bounding box center [154, 118] width 38 height 12
type input "1"
click at [239, 124] on div "Your Packaging Package Type * Case(s) Envelope PAK Skid(s) Your Packaging 1 Qua…" at bounding box center [178, 120] width 295 height 19
click at [436, 219] on button "Save Request" at bounding box center [445, 218] width 42 height 11
type input "[GEOGRAPHIC_DATA]"
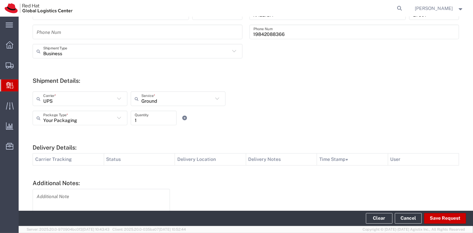
scroll to position [198, 0]
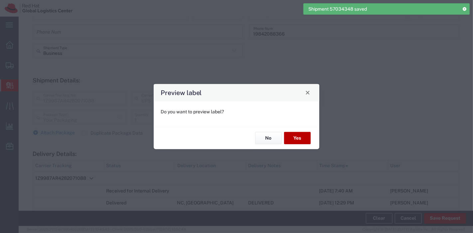
click at [296, 137] on button "Yes" at bounding box center [297, 138] width 27 height 12
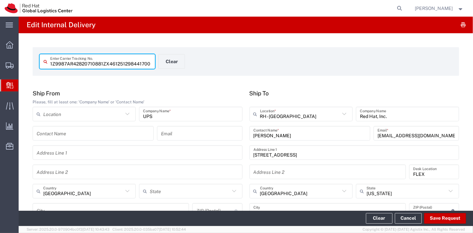
type input "1Z9987AR42820710881ZX461251298441700"
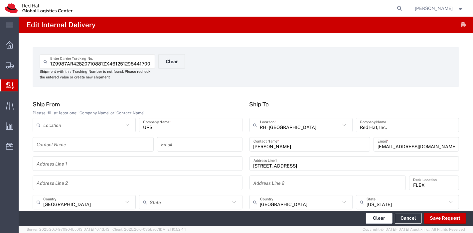
click at [380, 218] on button "Clear" at bounding box center [379, 218] width 27 height 11
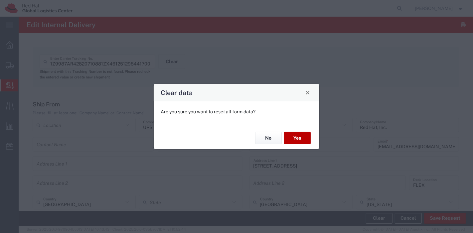
click at [305, 141] on button "Yes" at bounding box center [297, 138] width 27 height 12
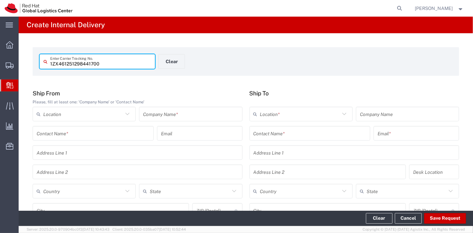
type input "1ZX461251298441700"
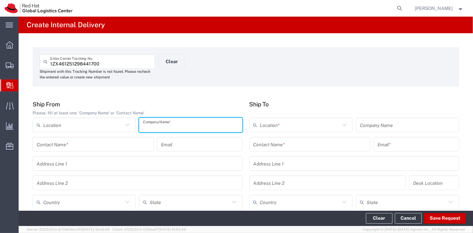
click at [166, 126] on input "text" at bounding box center [190, 125] width 95 height 12
type input "UPS"
click at [97, 200] on input "text" at bounding box center [83, 203] width 80 height 12
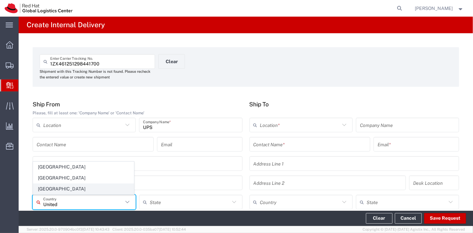
click at [62, 192] on span "[GEOGRAPHIC_DATA]" at bounding box center [83, 189] width 100 height 10
type input "[GEOGRAPHIC_DATA]"
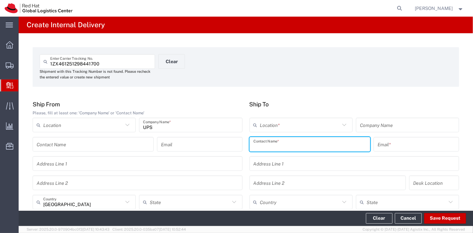
click at [288, 144] on input "text" at bounding box center [309, 145] width 113 height 12
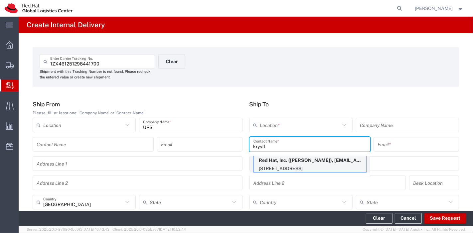
type input "krystl"
click at [270, 165] on p "[STREET_ADDRESS]" at bounding box center [310, 169] width 112 height 8
type input "RH - [GEOGRAPHIC_DATA]"
type input "Red Hat, Inc."
type input "[PERSON_NAME]"
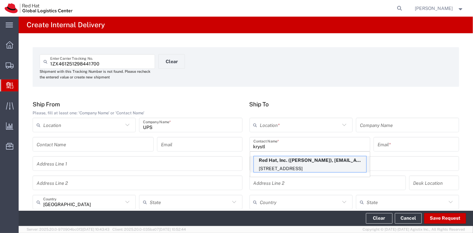
type input "[EMAIL_ADDRESS][DOMAIN_NAME]"
type input "[STREET_ADDRESS]"
type input "FLEX"
type input "[GEOGRAPHIC_DATA]"
type input "RALEIGH"
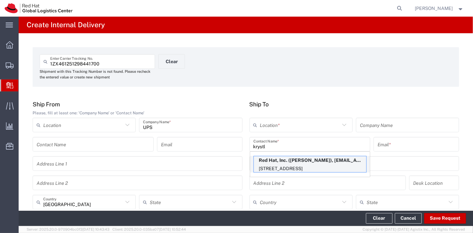
type input "27601"
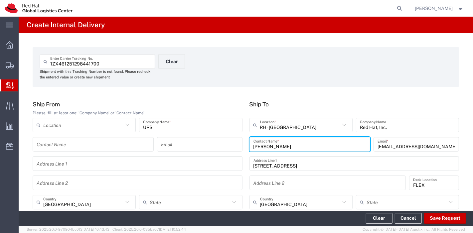
type input "[US_STATE]"
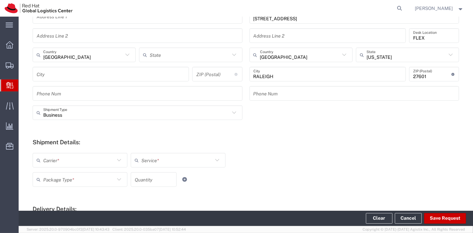
scroll to position [148, 0]
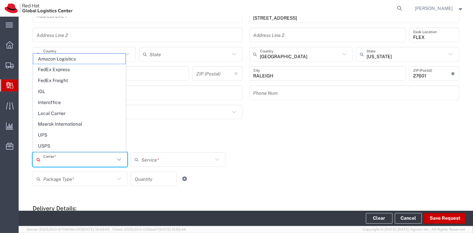
click at [107, 160] on input "text" at bounding box center [79, 160] width 72 height 12
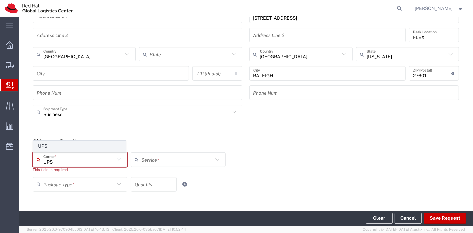
type input "UPS"
click at [61, 148] on span "UPS" at bounding box center [79, 146] width 92 height 10
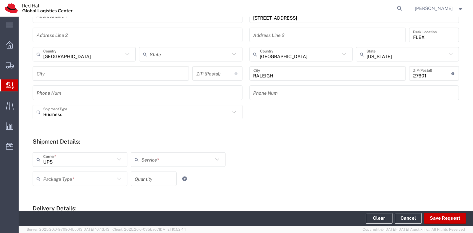
click at [172, 155] on input "text" at bounding box center [177, 160] width 72 height 12
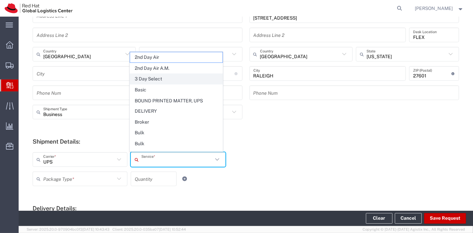
click at [160, 74] on span "3 Day Select" at bounding box center [176, 79] width 92 height 10
type input "3 Day Select"
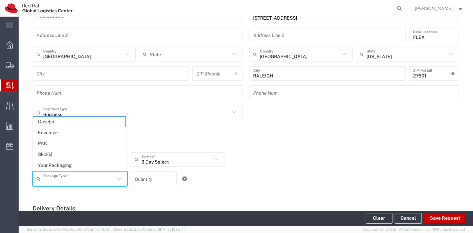
click at [78, 178] on input "text" at bounding box center [79, 179] width 72 height 12
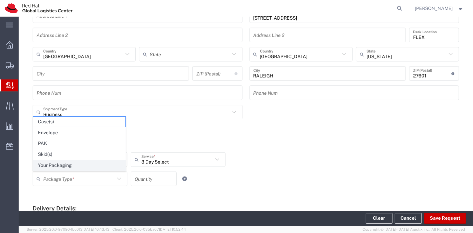
click at [72, 169] on span "Your Packaging" at bounding box center [79, 165] width 92 height 10
type input "Your Packaging"
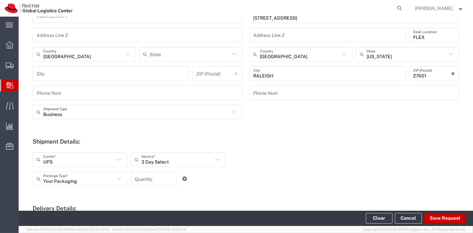
click at [142, 177] on input "number" at bounding box center [154, 179] width 38 height 12
type input "1"
click at [441, 220] on button "Save Request" at bounding box center [445, 218] width 42 height 11
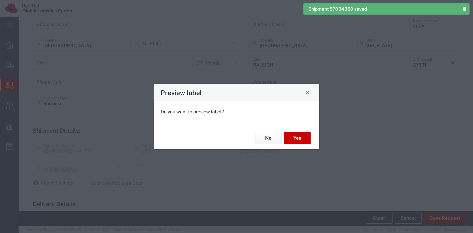
scroll to position [137, 0]
click at [293, 135] on button "Yes" at bounding box center [297, 138] width 27 height 12
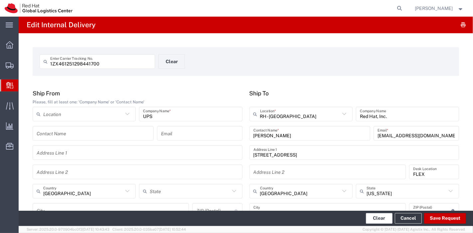
click at [384, 219] on button "Clear" at bounding box center [379, 218] width 27 height 11
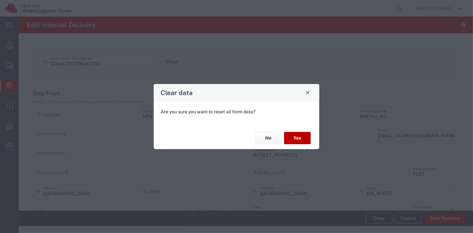
click at [296, 136] on button "Yes" at bounding box center [297, 138] width 27 height 12
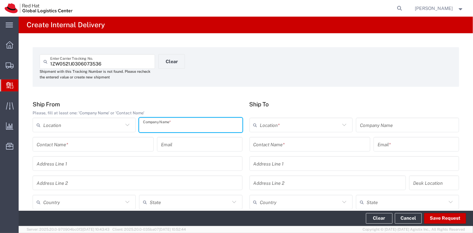
click at [150, 125] on input "text" at bounding box center [190, 125] width 95 height 12
click at [100, 205] on input "text" at bounding box center [83, 203] width 80 height 12
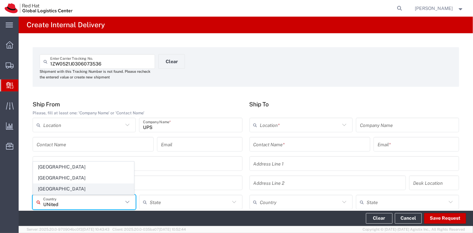
click at [67, 190] on span "[GEOGRAPHIC_DATA]" at bounding box center [83, 189] width 100 height 10
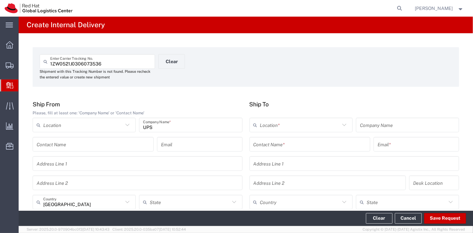
click at [293, 125] on input "text" at bounding box center [300, 125] width 80 height 12
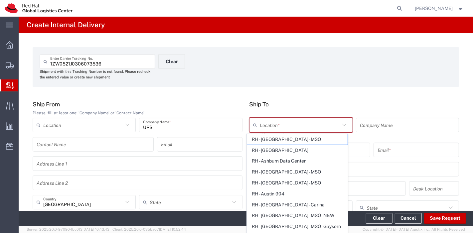
click at [385, 84] on div "1ZW0521J0306073536 Enter Carrier Tracking No. Shipment with this Tracking Numbe…" at bounding box center [245, 69] width 419 height 30
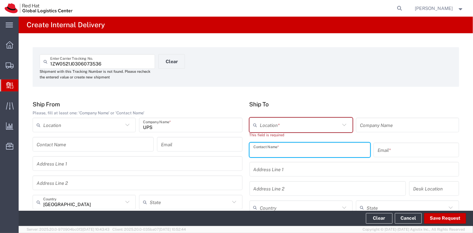
click at [299, 148] on input "text" at bounding box center [309, 150] width 113 height 12
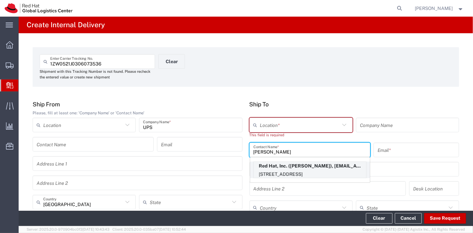
click at [290, 173] on p "[STREET_ADDRESS]" at bounding box center [310, 174] width 112 height 8
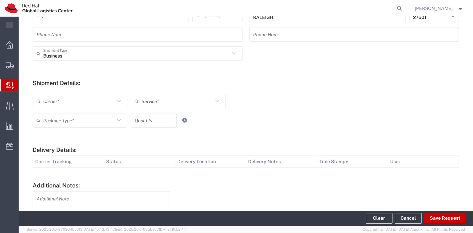
scroll to position [211, 0]
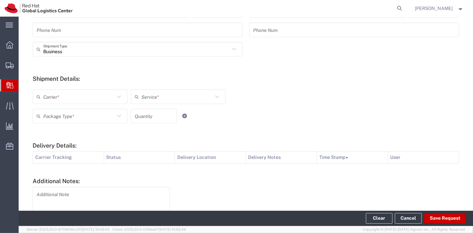
click at [120, 94] on icon at bounding box center [119, 96] width 9 height 9
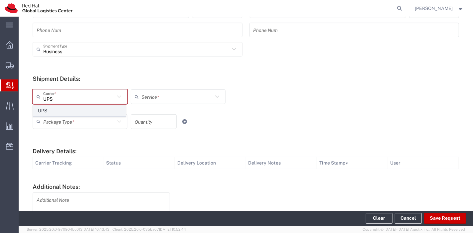
click at [98, 113] on span "UPS" at bounding box center [79, 111] width 92 height 10
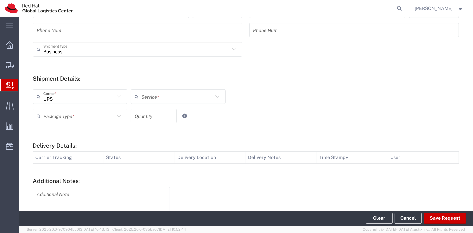
click at [157, 98] on input "text" at bounding box center [177, 97] width 72 height 12
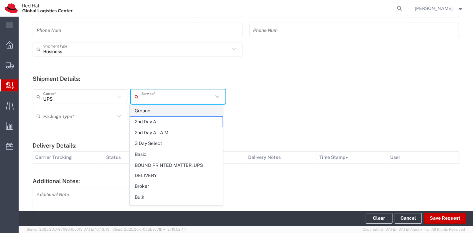
click at [151, 107] on span "Ground" at bounding box center [176, 111] width 92 height 10
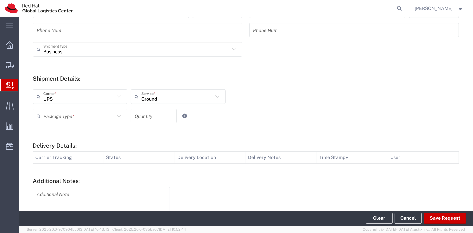
click at [104, 108] on div "UPS Carrier * UPS Ground Service * Ground 2nd Day Air 2nd Day Air A.M. 3 Day Se…" at bounding box center [178, 98] width 295 height 19
click at [111, 111] on input "text" at bounding box center [79, 116] width 72 height 12
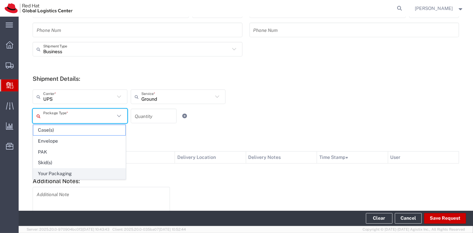
click at [78, 171] on span "Your Packaging" at bounding box center [79, 174] width 92 height 10
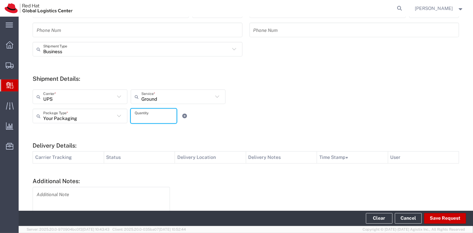
click at [142, 112] on input "number" at bounding box center [154, 116] width 38 height 12
click at [437, 217] on button "Save Request" at bounding box center [445, 218] width 42 height 11
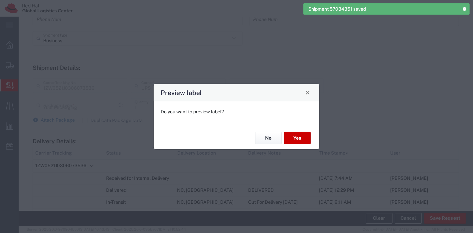
scroll to position [200, 0]
click at [296, 140] on button "Yes" at bounding box center [297, 138] width 27 height 12
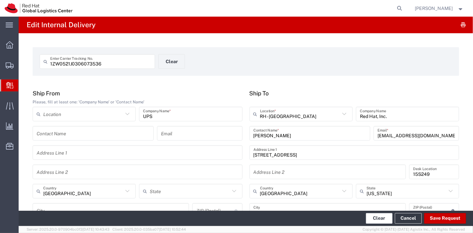
click at [384, 218] on button "Clear" at bounding box center [379, 218] width 27 height 11
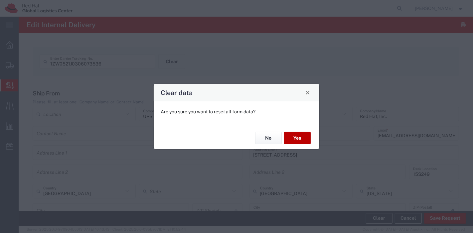
click at [301, 136] on button "Yes" at bounding box center [297, 138] width 27 height 12
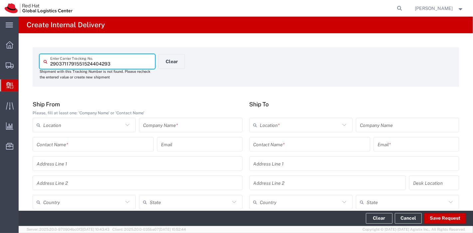
click at [158, 127] on input "text" at bounding box center [190, 125] width 95 height 12
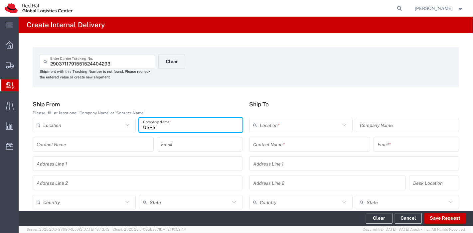
click at [101, 204] on input "text" at bounding box center [83, 203] width 80 height 12
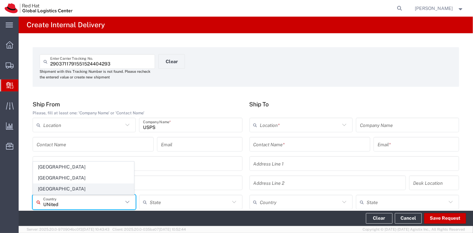
click at [68, 190] on span "[GEOGRAPHIC_DATA]" at bounding box center [83, 189] width 100 height 10
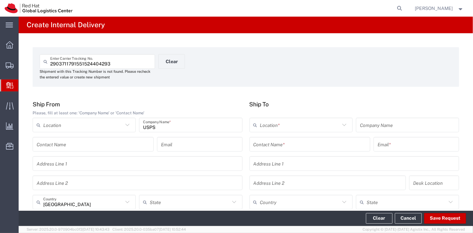
click at [296, 141] on input "text" at bounding box center [309, 145] width 113 height 12
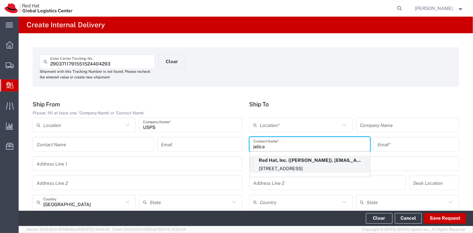
click at [290, 161] on p "Red Hat, Inc. ([PERSON_NAME]), [EMAIL_ADDRESS][DOMAIN_NAME]" at bounding box center [310, 160] width 112 height 8
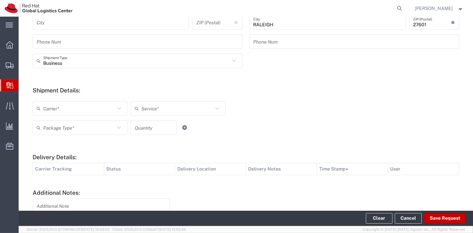
scroll to position [200, 0]
click at [118, 108] on icon at bounding box center [119, 108] width 9 height 9
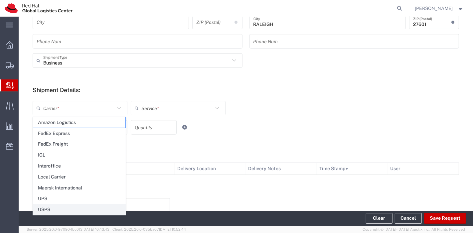
click at [83, 205] on span "USPS" at bounding box center [79, 210] width 92 height 10
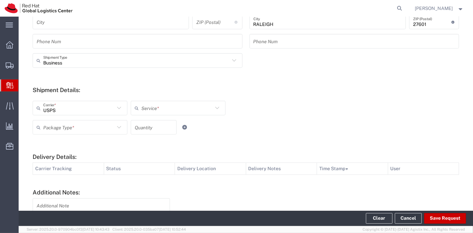
click at [157, 111] on input "text" at bounding box center [177, 108] width 72 height 12
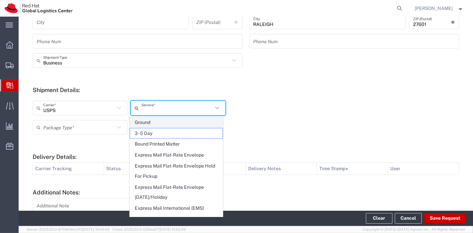
click at [143, 121] on span "Ground" at bounding box center [176, 122] width 92 height 10
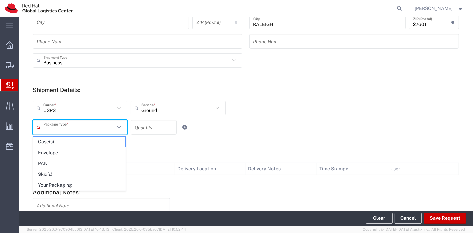
click at [101, 127] on input "text" at bounding box center [79, 128] width 72 height 12
click at [62, 182] on span "Your Packaging" at bounding box center [79, 185] width 92 height 10
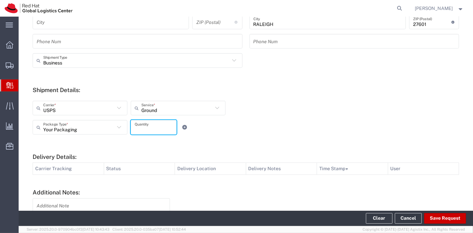
click at [154, 130] on input "number" at bounding box center [154, 128] width 38 height 12
click at [441, 220] on button "Save Request" at bounding box center [445, 218] width 42 height 11
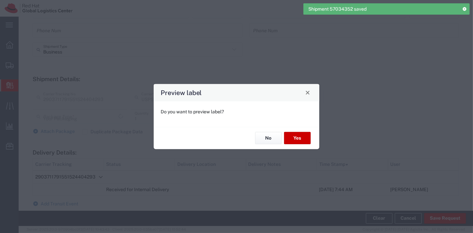
scroll to position [189, 0]
click at [293, 137] on button "Yes" at bounding box center [297, 138] width 27 height 12
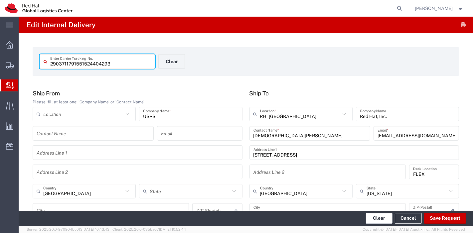
click at [379, 223] on button "Clear" at bounding box center [379, 218] width 27 height 11
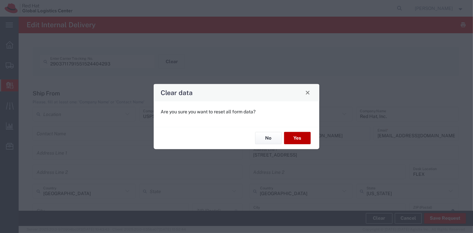
click at [301, 137] on button "Yes" at bounding box center [297, 138] width 27 height 12
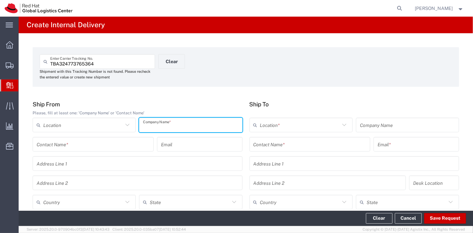
click at [194, 123] on input "text" at bounding box center [190, 125] width 95 height 12
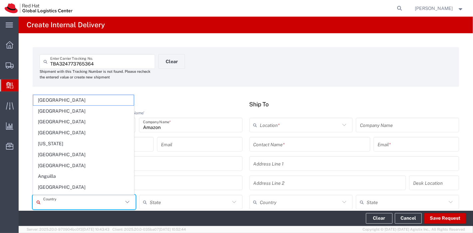
click at [99, 200] on input "text" at bounding box center [83, 203] width 80 height 12
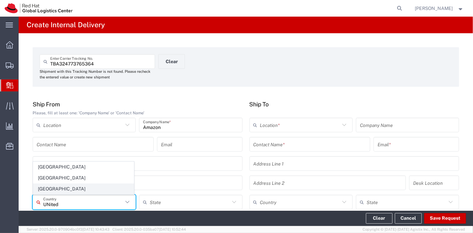
click at [63, 189] on span "[GEOGRAPHIC_DATA]" at bounding box center [83, 189] width 100 height 10
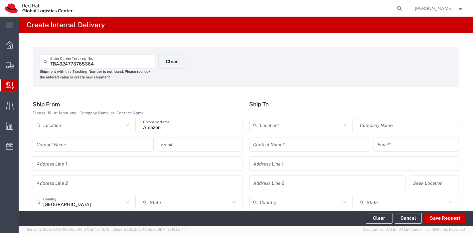
click at [287, 145] on input "text" at bounding box center [309, 145] width 113 height 12
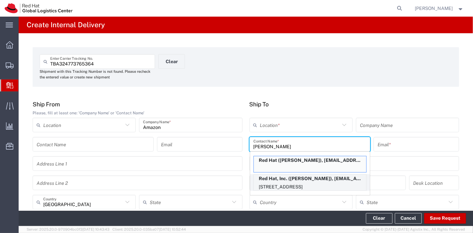
click at [280, 177] on p "Red Hat, Inc. ([PERSON_NAME]), [EMAIL_ADDRESS][DOMAIN_NAME]" at bounding box center [310, 179] width 112 height 8
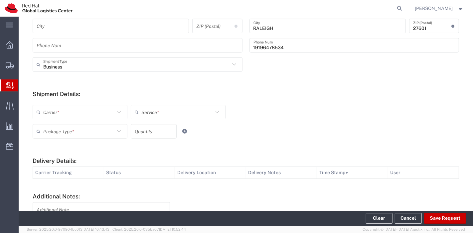
scroll to position [196, 0]
click at [120, 113] on icon at bounding box center [119, 112] width 9 height 9
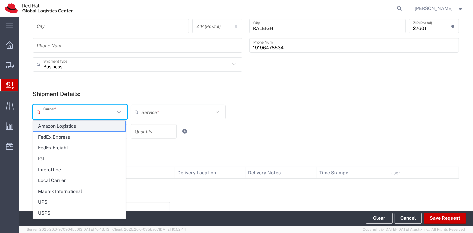
click at [63, 129] on span "Amazon Logistics" at bounding box center [79, 126] width 92 height 10
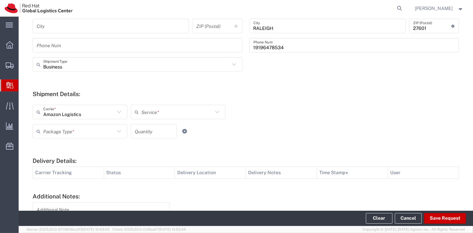
click at [170, 110] on input "text" at bounding box center [177, 112] width 72 height 12
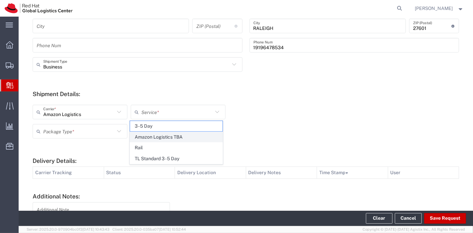
click at [162, 137] on span "Amazon Logistics TBA" at bounding box center [176, 137] width 92 height 10
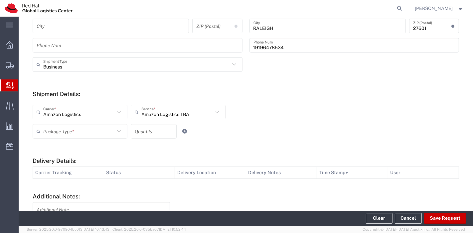
click at [116, 129] on icon at bounding box center [119, 131] width 9 height 9
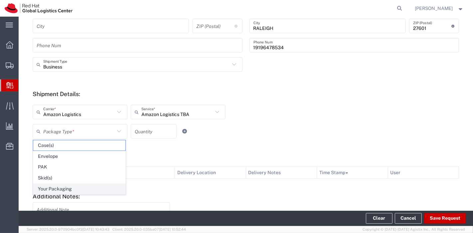
click at [77, 190] on span "Your Packaging" at bounding box center [79, 189] width 92 height 10
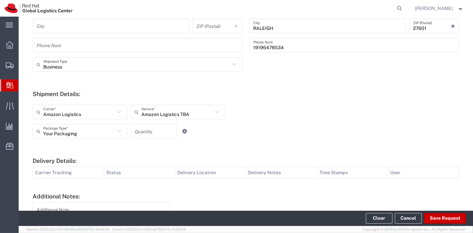
click at [147, 135] on input "number" at bounding box center [154, 132] width 38 height 12
click at [434, 215] on button "Save Request" at bounding box center [445, 218] width 42 height 11
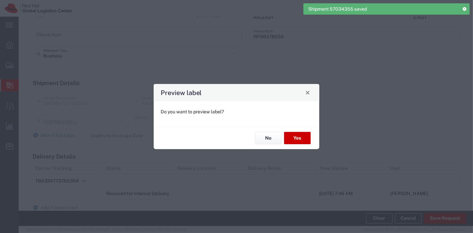
scroll to position [185, 0]
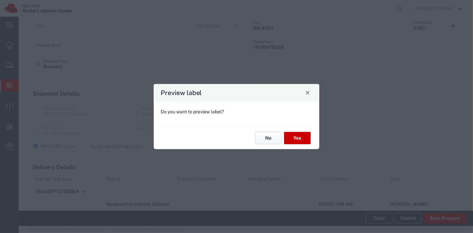
click at [275, 138] on button "No" at bounding box center [268, 138] width 27 height 12
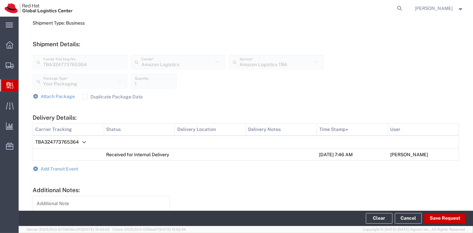
scroll to position [224, 0]
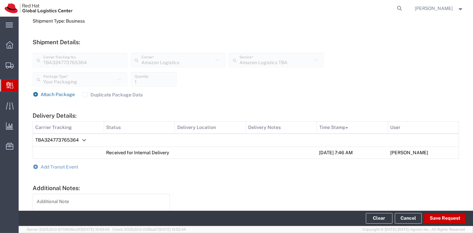
click at [67, 92] on span "Attach Package" at bounding box center [58, 94] width 34 height 5
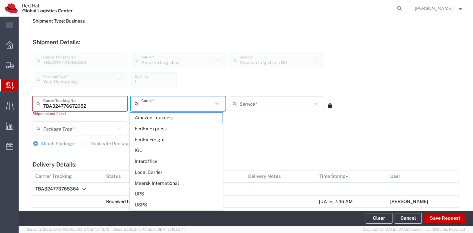
click at [170, 101] on input "text" at bounding box center [177, 104] width 72 height 12
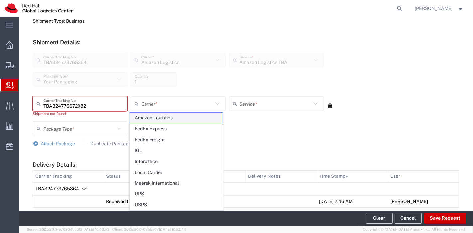
click at [164, 114] on span "Amazon Logistics" at bounding box center [176, 118] width 92 height 10
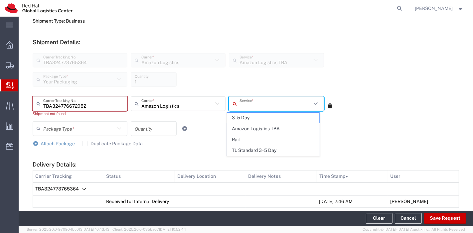
click at [252, 105] on input "text" at bounding box center [275, 104] width 72 height 12
click at [249, 127] on span "Amazon Logistics TBA" at bounding box center [273, 129] width 92 height 10
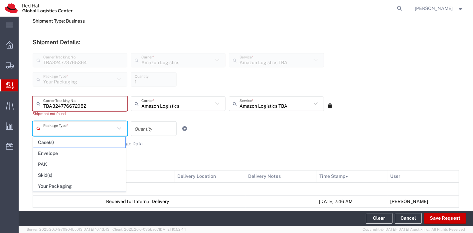
click at [102, 126] on input "text" at bounding box center [79, 129] width 72 height 12
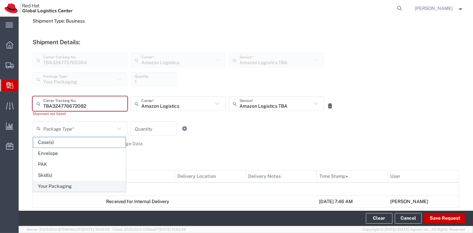
click at [71, 189] on span "Your Packaging" at bounding box center [79, 186] width 92 height 10
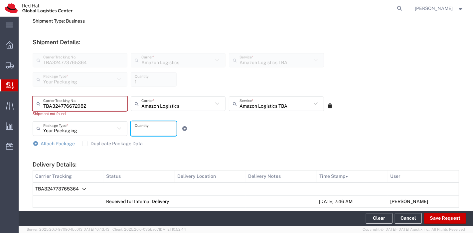
click at [142, 130] on input "number" at bounding box center [154, 129] width 38 height 12
click at [452, 218] on button "Save Request" at bounding box center [445, 218] width 42 height 11
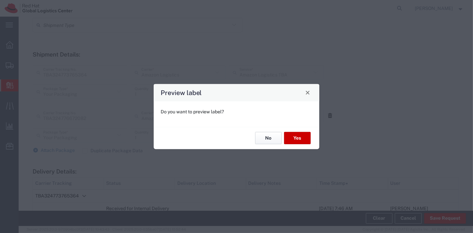
click at [268, 140] on button "No" at bounding box center [268, 138] width 27 height 12
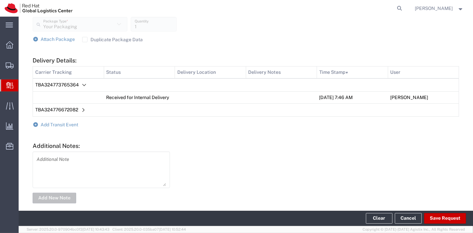
scroll to position [336, 0]
click at [55, 123] on span "Add Transit Event" at bounding box center [60, 123] width 38 height 5
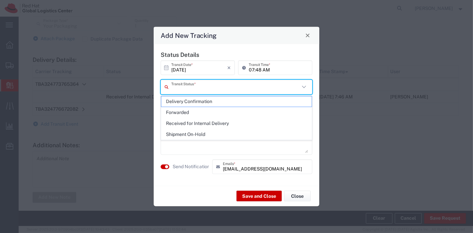
click at [222, 83] on input "text" at bounding box center [235, 87] width 128 height 12
click at [212, 101] on span "Delivery Confirmation" at bounding box center [236, 101] width 151 height 10
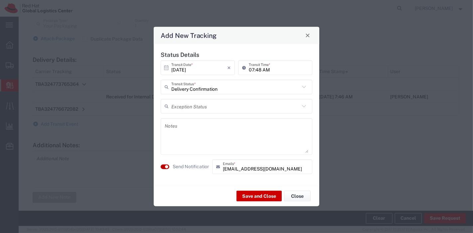
click at [166, 167] on small "button" at bounding box center [166, 166] width 3 height 3
click at [247, 194] on button "Save and Close" at bounding box center [258, 196] width 45 height 11
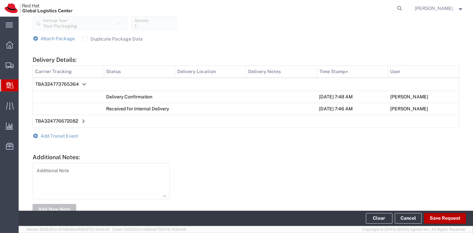
click at [448, 221] on button "Save Request" at bounding box center [445, 218] width 42 height 11
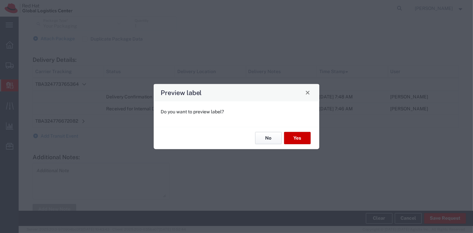
click at [268, 138] on button "No" at bounding box center [268, 138] width 27 height 12
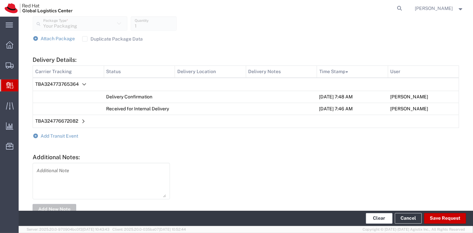
click at [376, 218] on button "Clear" at bounding box center [379, 218] width 27 height 11
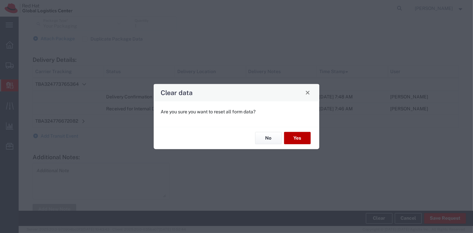
click at [299, 134] on button "Yes" at bounding box center [297, 138] width 27 height 12
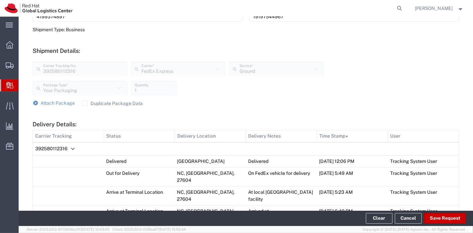
scroll to position [216, 0]
click at [53, 101] on span "Attach Package" at bounding box center [58, 102] width 34 height 5
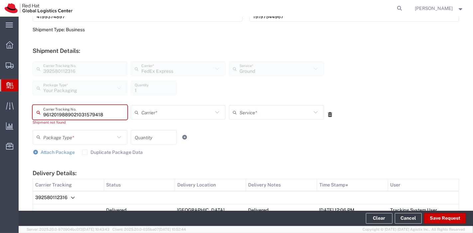
click at [167, 114] on input "text" at bounding box center [177, 113] width 72 height 12
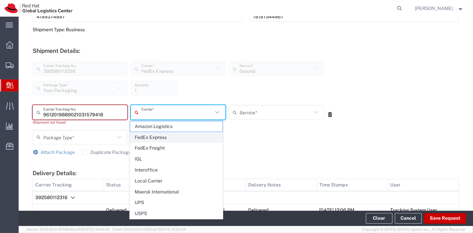
click at [156, 135] on span "FedEx Express" at bounding box center [176, 137] width 92 height 10
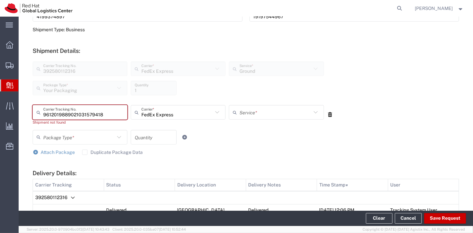
click at [280, 115] on input "text" at bounding box center [275, 113] width 72 height 12
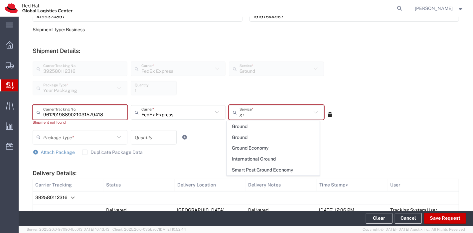
click at [256, 129] on span "Ground" at bounding box center [273, 126] width 92 height 10
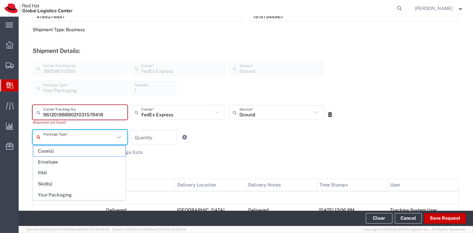
click at [49, 140] on input "text" at bounding box center [79, 137] width 72 height 12
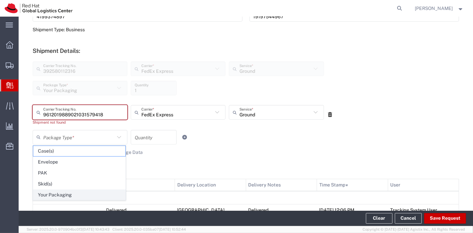
click at [54, 191] on span "Your Packaging" at bounding box center [79, 195] width 92 height 10
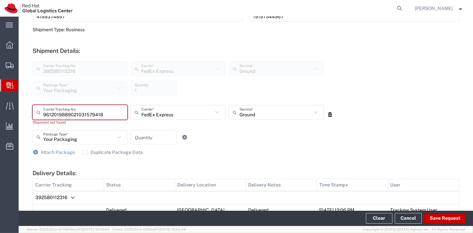
click at [141, 134] on input "number" at bounding box center [154, 137] width 38 height 12
click at [437, 219] on button "Save Request" at bounding box center [445, 218] width 42 height 11
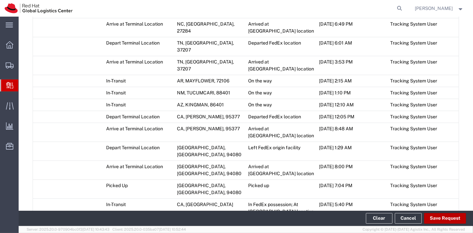
scroll to position [517, 0]
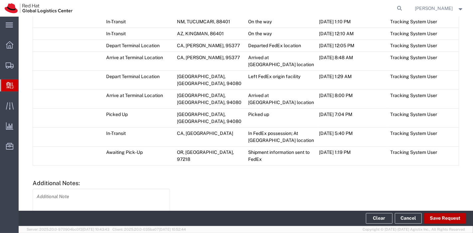
click at [447, 218] on button "Save Request" at bounding box center [445, 218] width 42 height 11
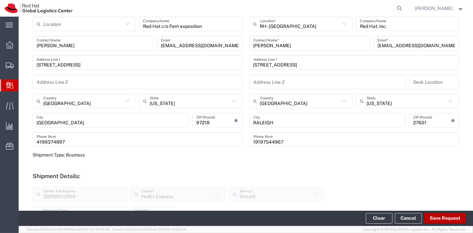
scroll to position [0, 0]
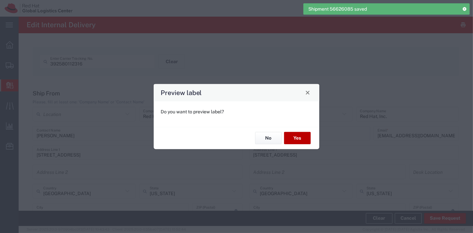
click at [294, 136] on button "Yes" at bounding box center [297, 138] width 27 height 12
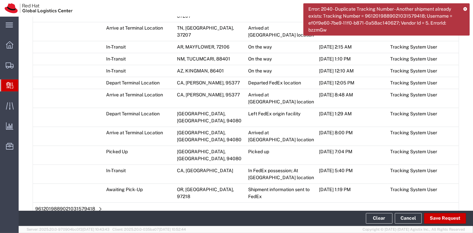
scroll to position [504, 0]
click at [74, 221] on span "Add Transit Event" at bounding box center [60, 223] width 38 height 5
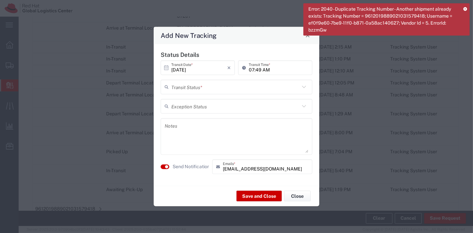
click at [227, 90] on input "text" at bounding box center [235, 87] width 128 height 12
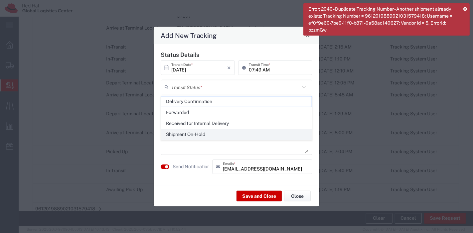
click at [210, 133] on span "Shipment On-Hold" at bounding box center [236, 134] width 151 height 10
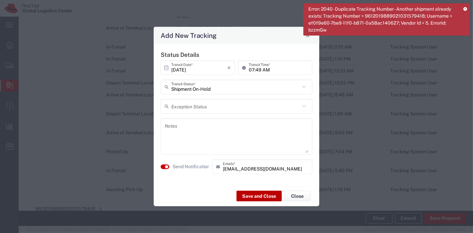
click at [248, 196] on button "Save and Close" at bounding box center [258, 196] width 45 height 11
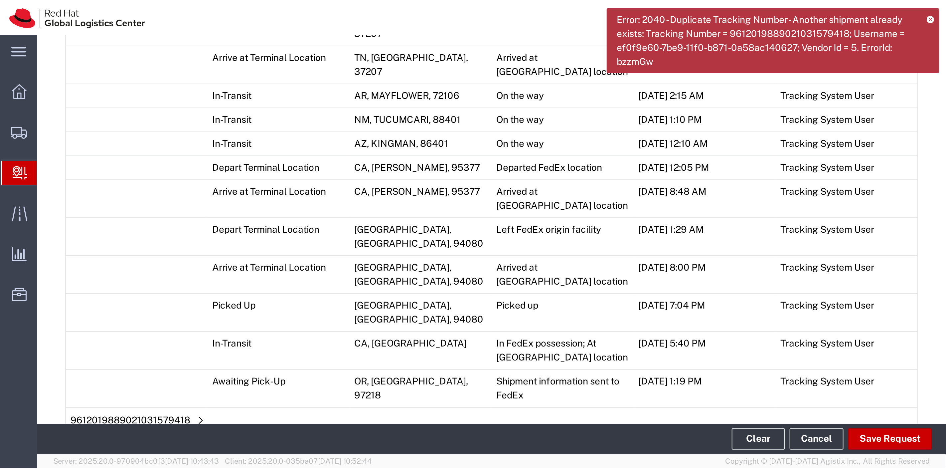
scroll to position [310, 0]
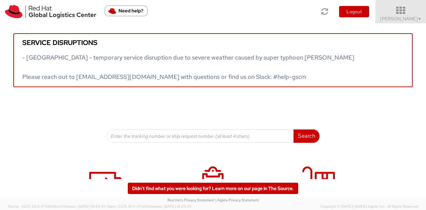
click at [401, 22] on link "Jason Alexander ▼" at bounding box center [400, 11] width 51 height 23
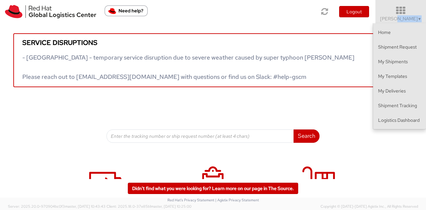
click at [401, 22] on link "Jason Alexander ▼" at bounding box center [400, 11] width 51 height 23
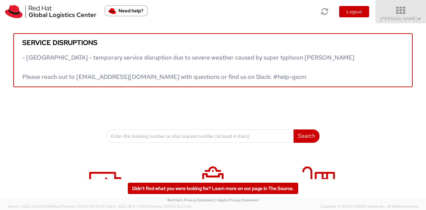
click at [407, 8] on icon at bounding box center [400, 10] width 58 height 9
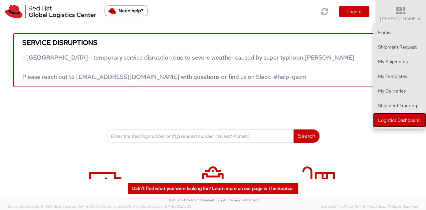
click at [396, 124] on link "Logistics Dashboard" at bounding box center [399, 120] width 53 height 15
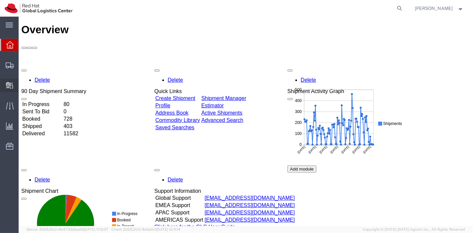
click at [0, 0] on span "Create Delivery" at bounding box center [0, 0] width 0 height 0
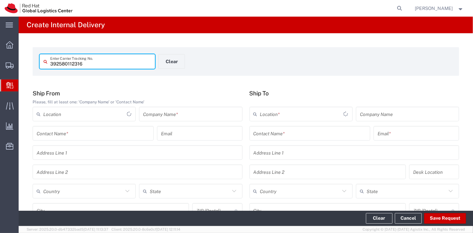
type input "392580112316"
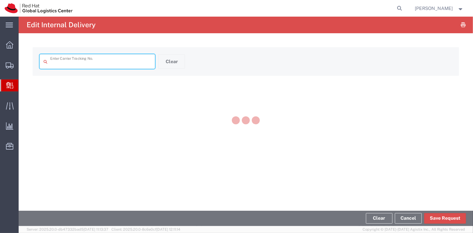
type input "392580112316"
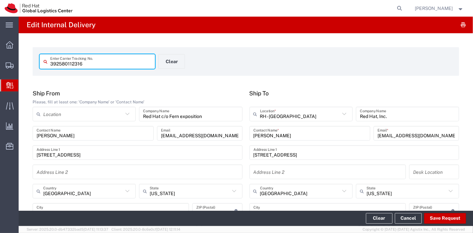
type input "Ground"
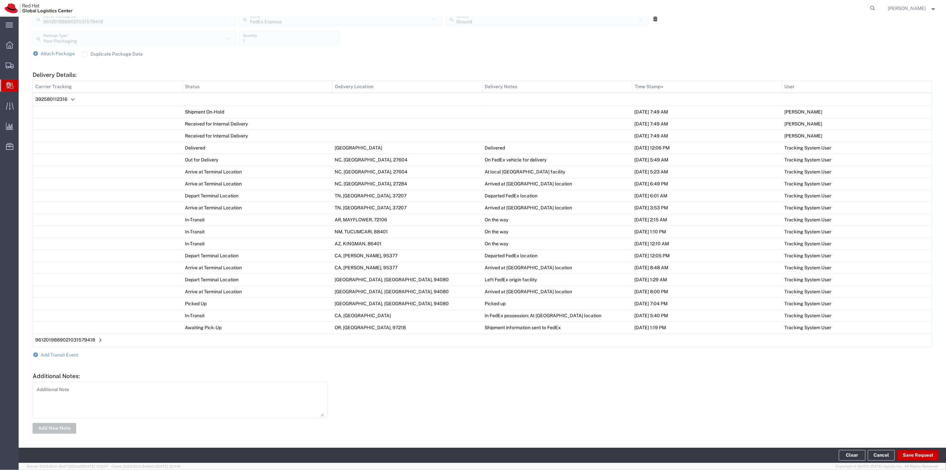
scroll to position [310, 0]
click at [57, 233] on span "Add Transit Event" at bounding box center [60, 353] width 38 height 5
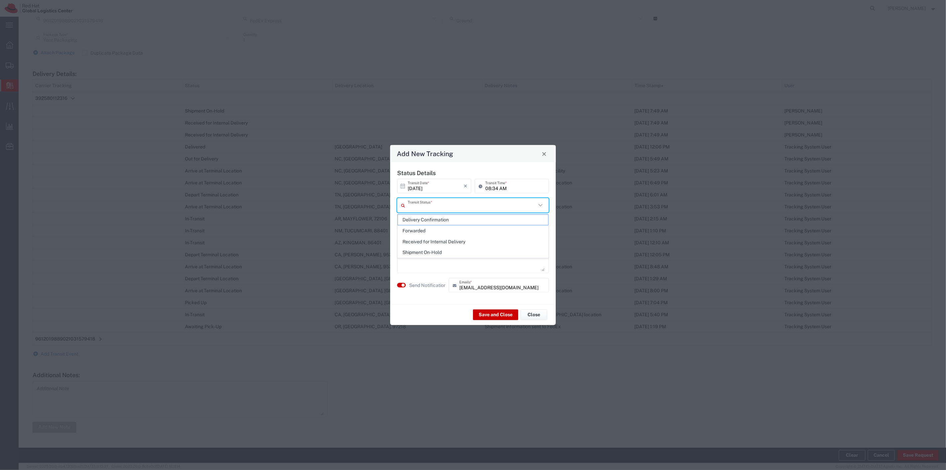
click at [433, 204] on input "text" at bounding box center [472, 205] width 128 height 12
click at [446, 220] on span "Delivery Confirmation" at bounding box center [473, 220] width 150 height 10
type input "Delivery Confirmation"
drag, startPoint x: 448, startPoint y: 268, endPoint x: 447, endPoint y: 264, distance: 4.0
click at [447, 233] on textarea at bounding box center [473, 254] width 144 height 33
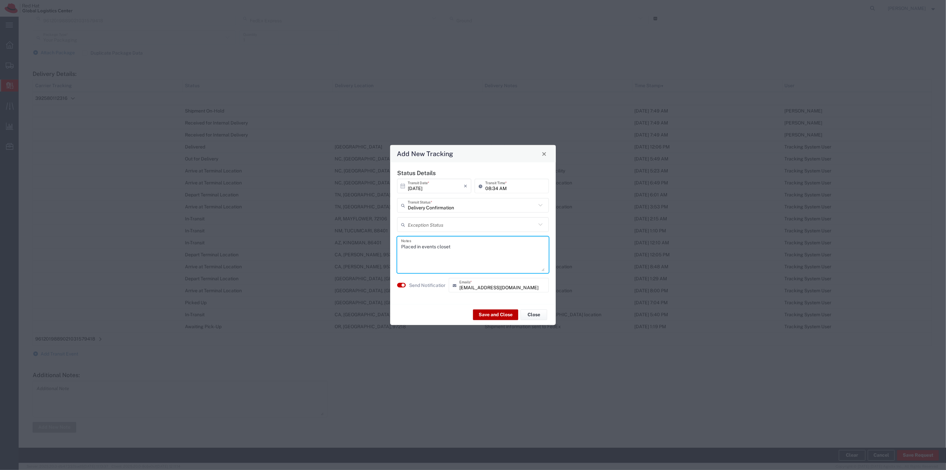
type textarea "Placed in events closet"
click at [473, 233] on button "Save and Close" at bounding box center [495, 314] width 45 height 11
